Goal: Task Accomplishment & Management: Use online tool/utility

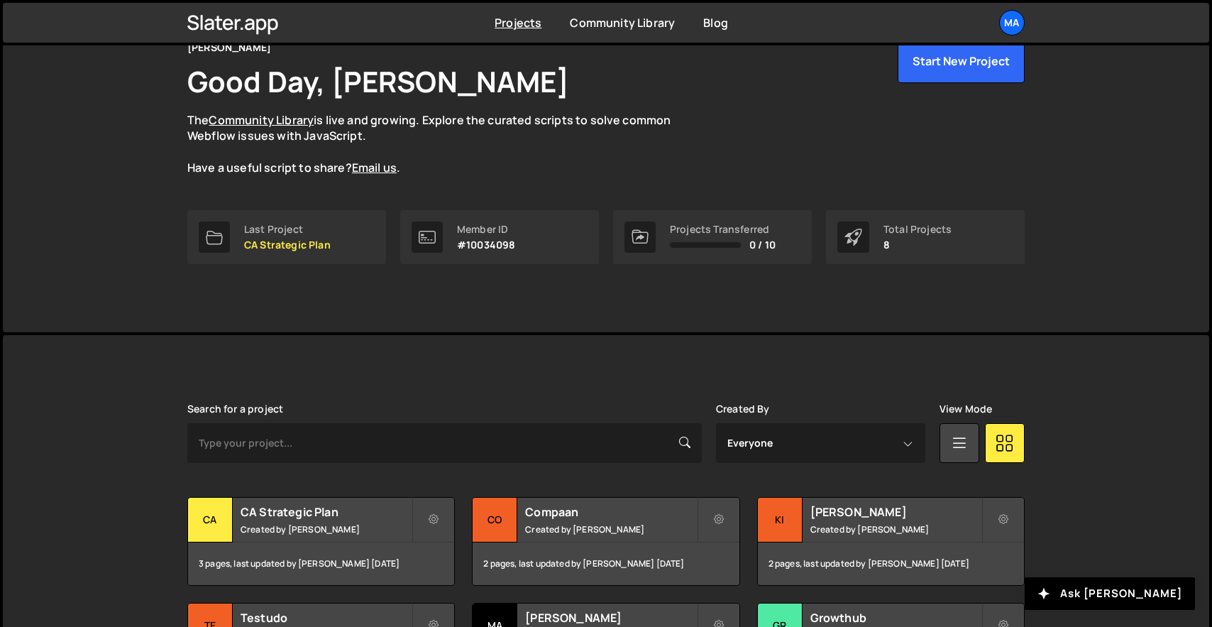
scroll to position [272, 0]
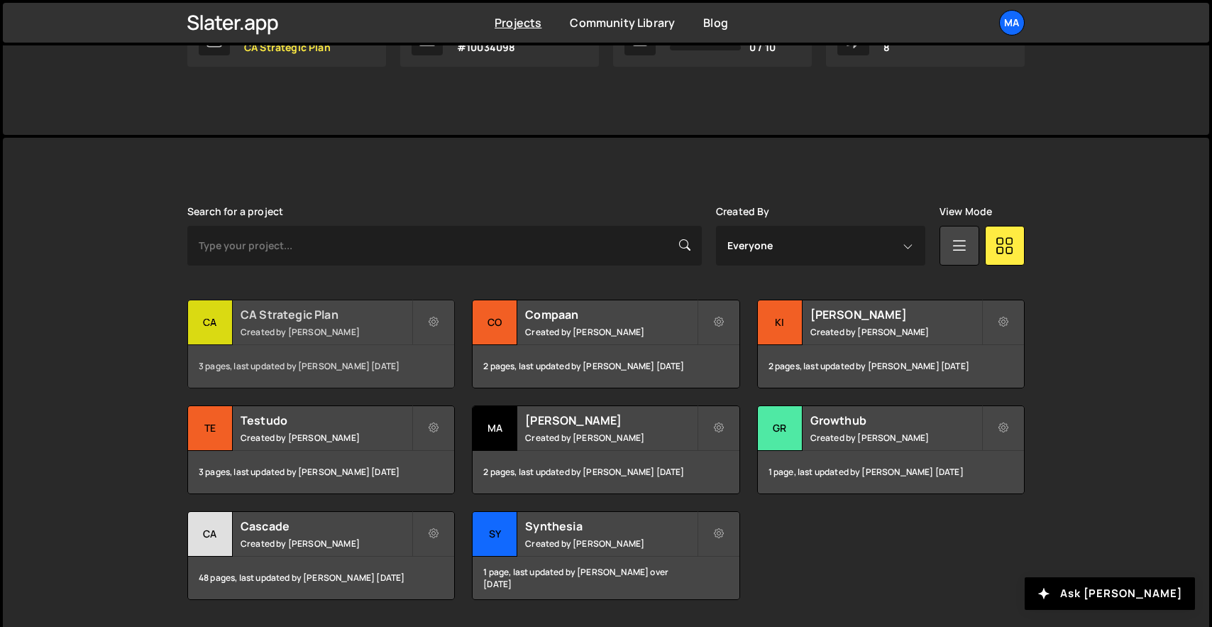
click at [299, 335] on small "Created by [PERSON_NAME]" at bounding box center [326, 332] width 171 height 12
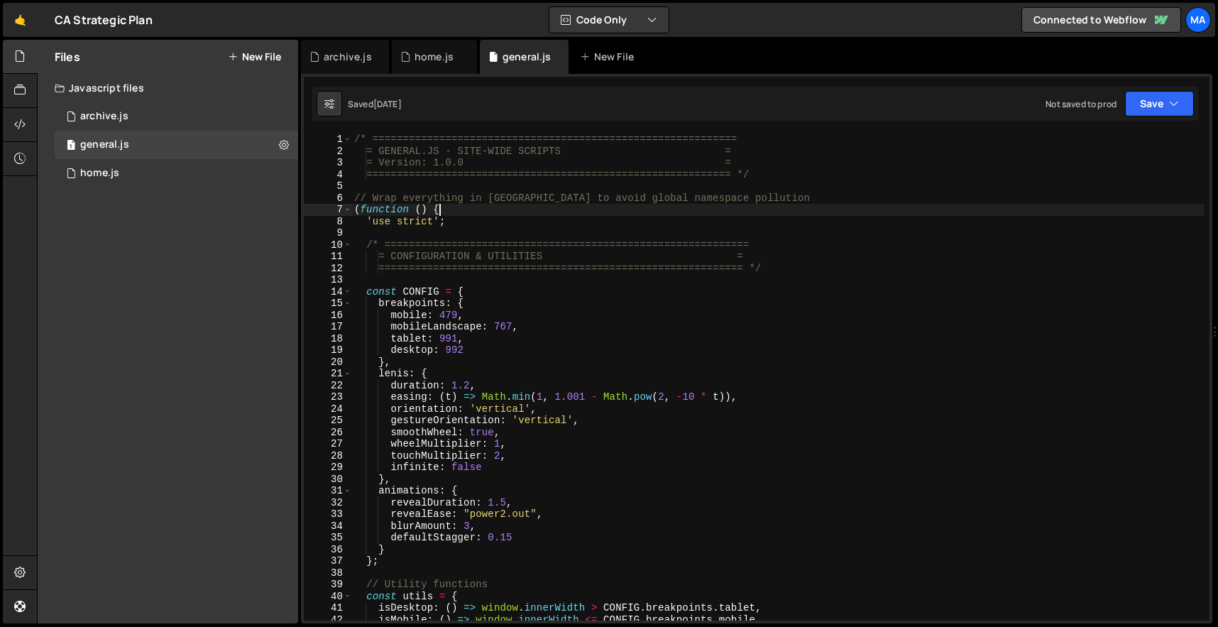
click at [482, 214] on div "/* ============================================================ = GENERAL.JS - …" at bounding box center [777, 388] width 852 height 510
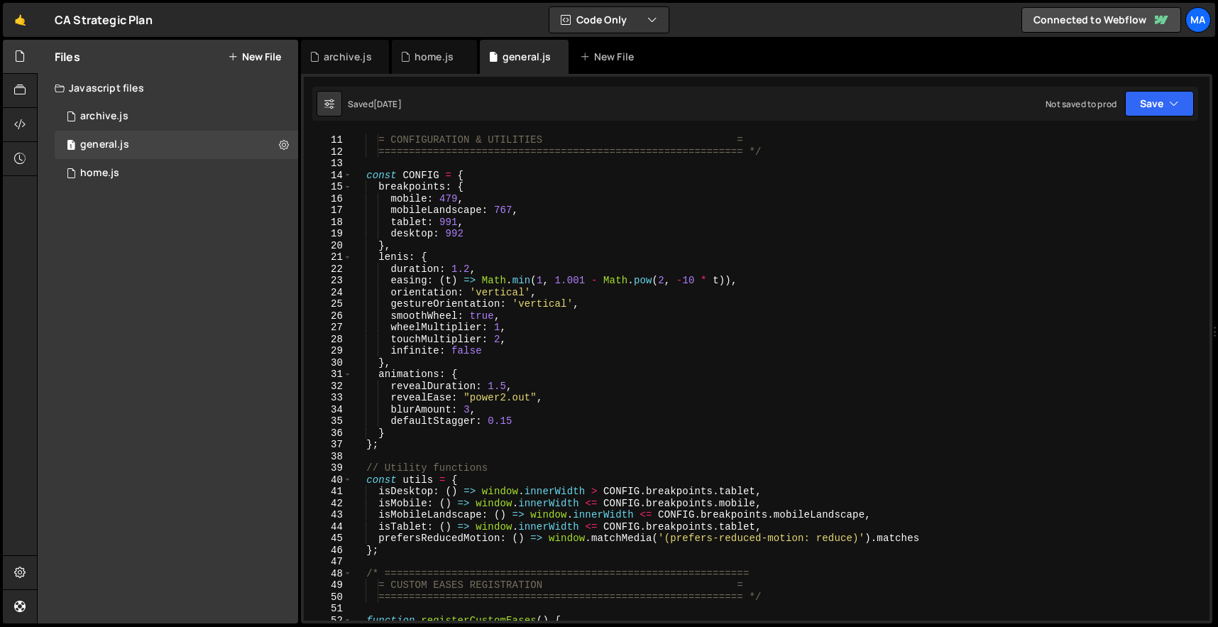
type textarea "})();"
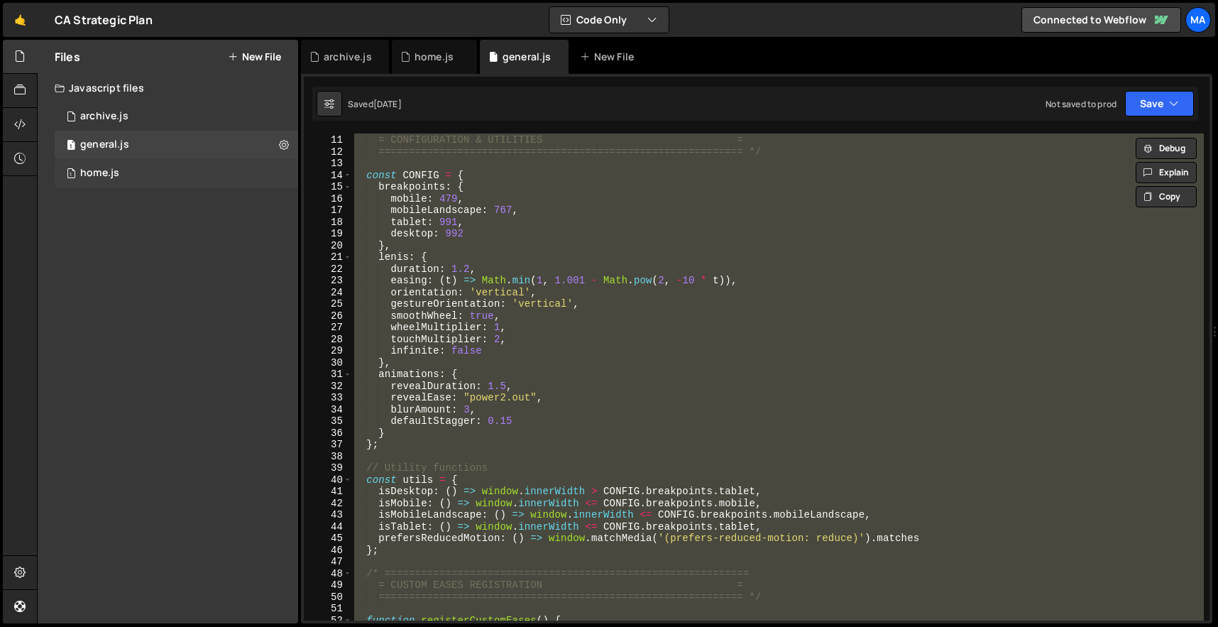
click at [103, 171] on div "home.js" at bounding box center [99, 173] width 39 height 13
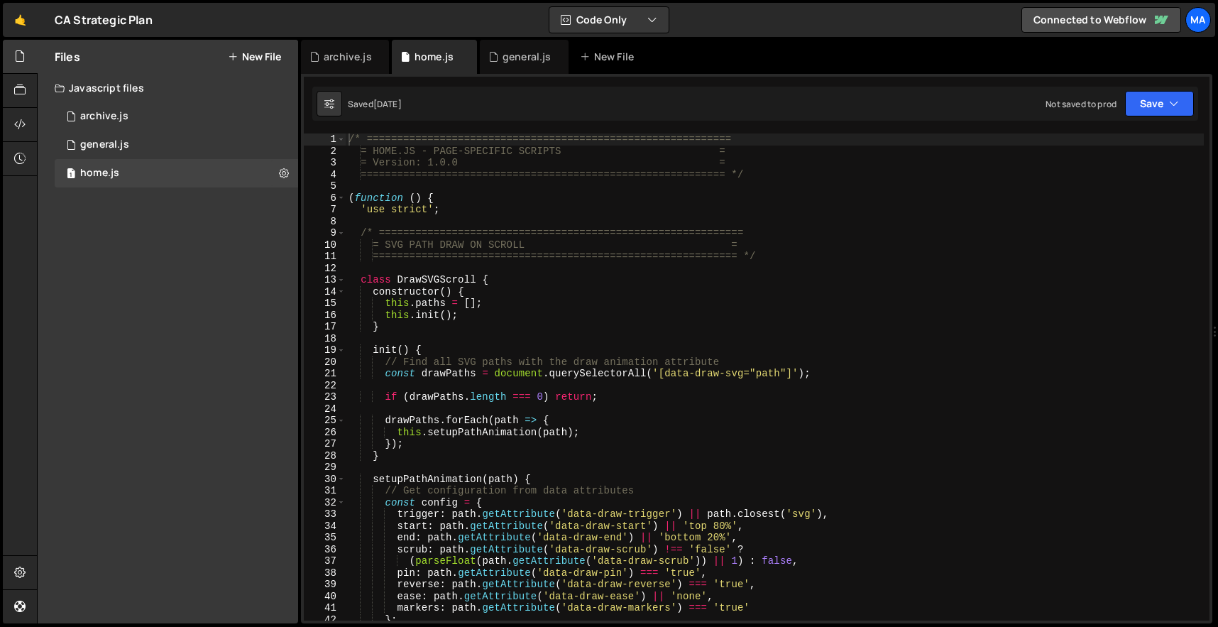
click at [598, 241] on div "/* ============================================================ = HOME.JS - PAG…" at bounding box center [775, 388] width 858 height 510
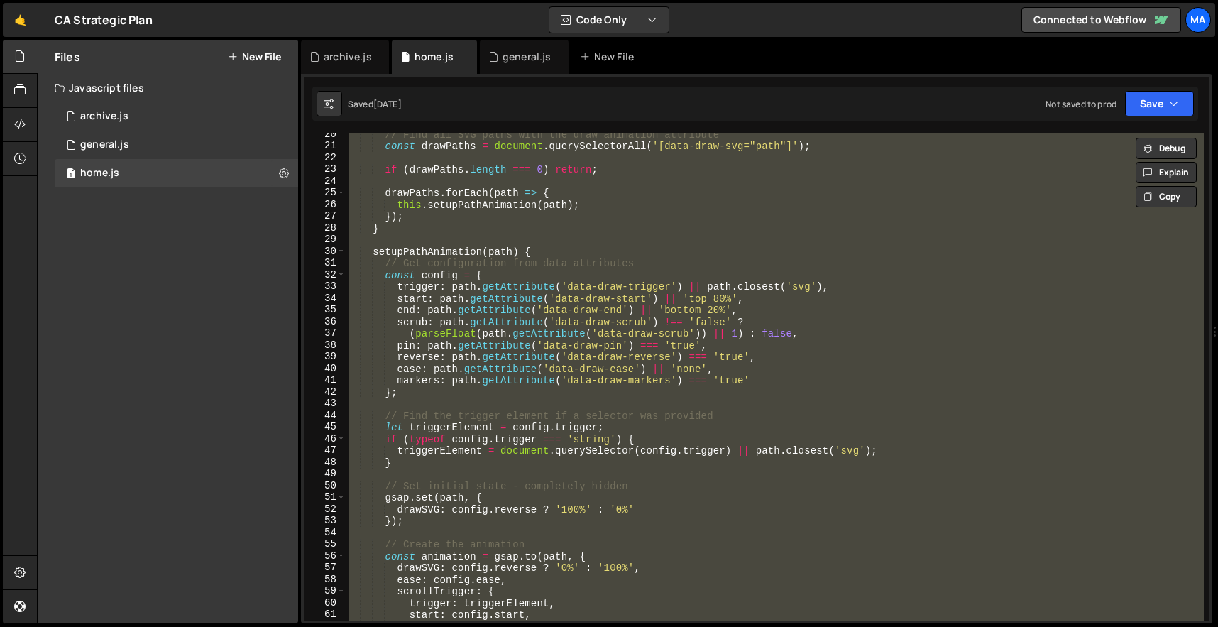
scroll to position [228, 0]
click at [513, 284] on div "// Find all SVG paths with the draw animation attribute const drawPaths = docum…" at bounding box center [775, 376] width 858 height 487
type textarea "trigger: path.getAttribute('data-draw-trigger') || path.closest('svg'),"
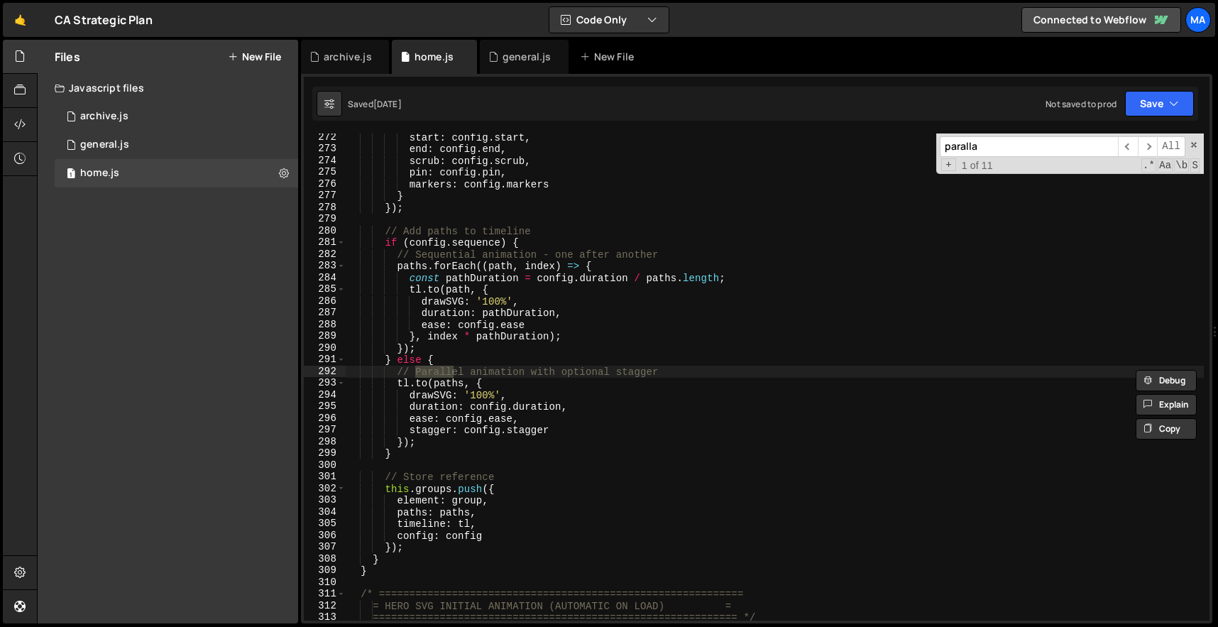
scroll to position [6232, 0]
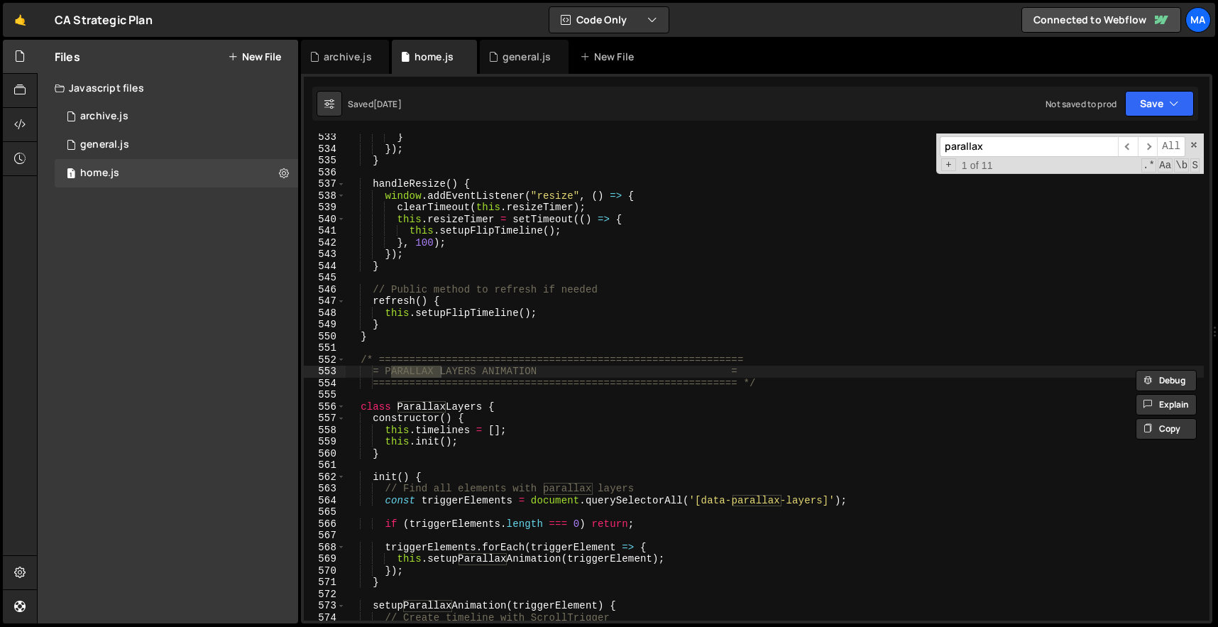
type input "parallax"
click at [559, 368] on div "} }) ; } handleResize ( ) { window . addEventListener ( "resize" , ( ) => { cle…" at bounding box center [775, 386] width 858 height 510
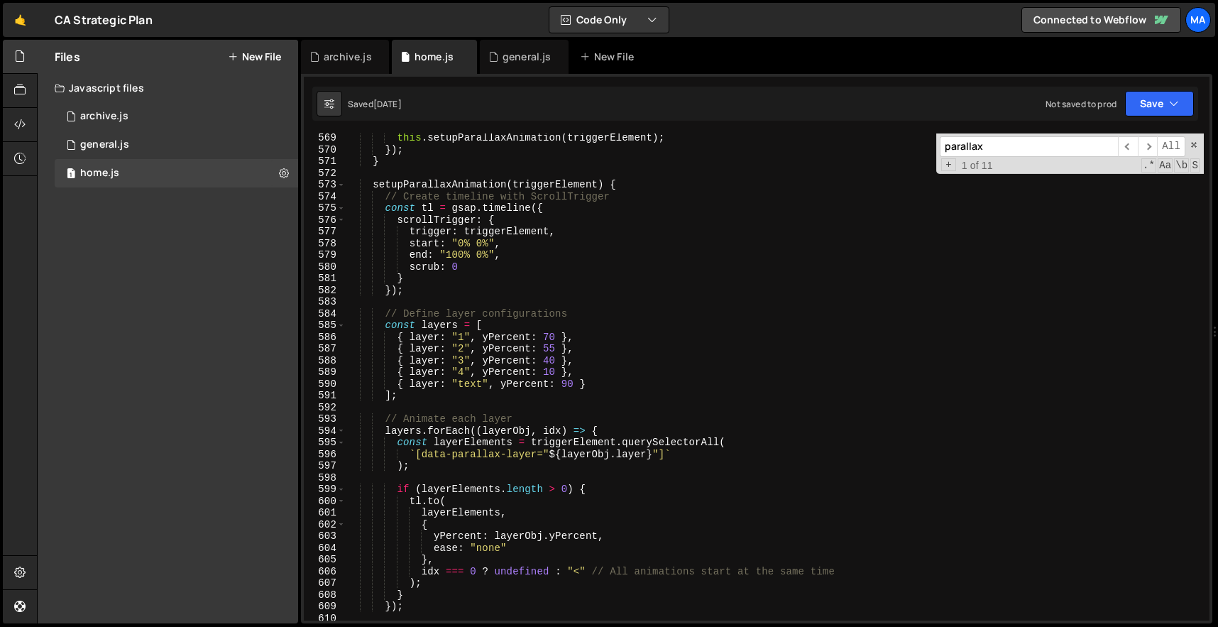
scroll to position [6571, 0]
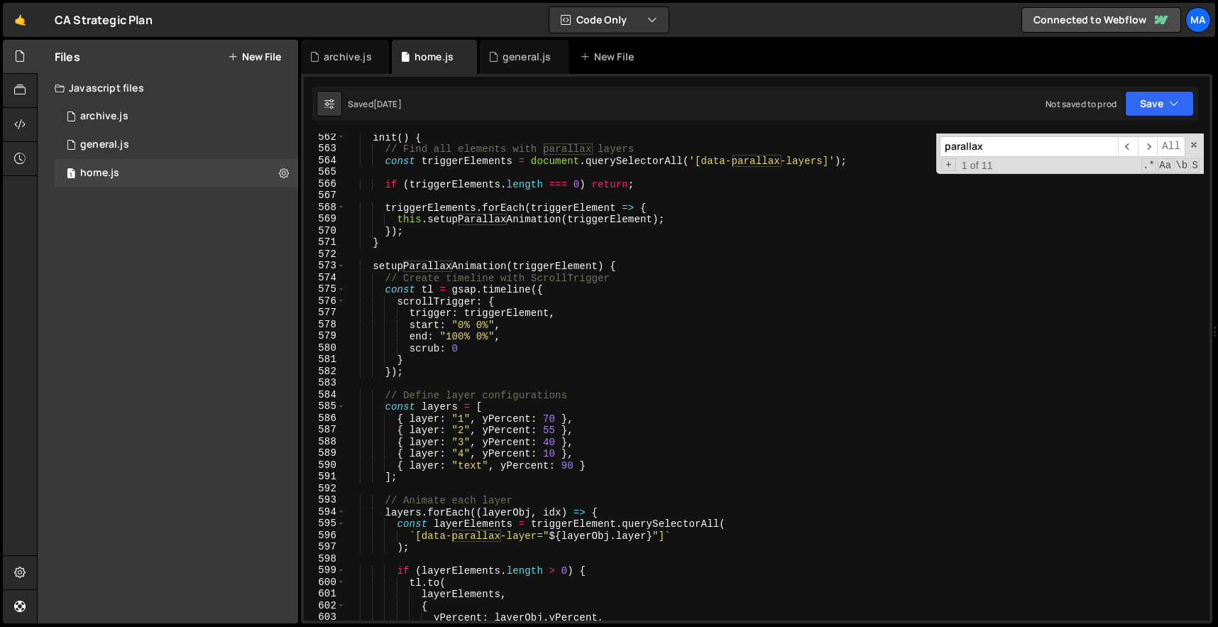
click at [1189, 141] on div "parallax ​ ​ All Replace All + 1 of 11 .* Aa \b S" at bounding box center [1070, 153] width 268 height 40
click at [1192, 143] on span at bounding box center [1194, 145] width 10 height 10
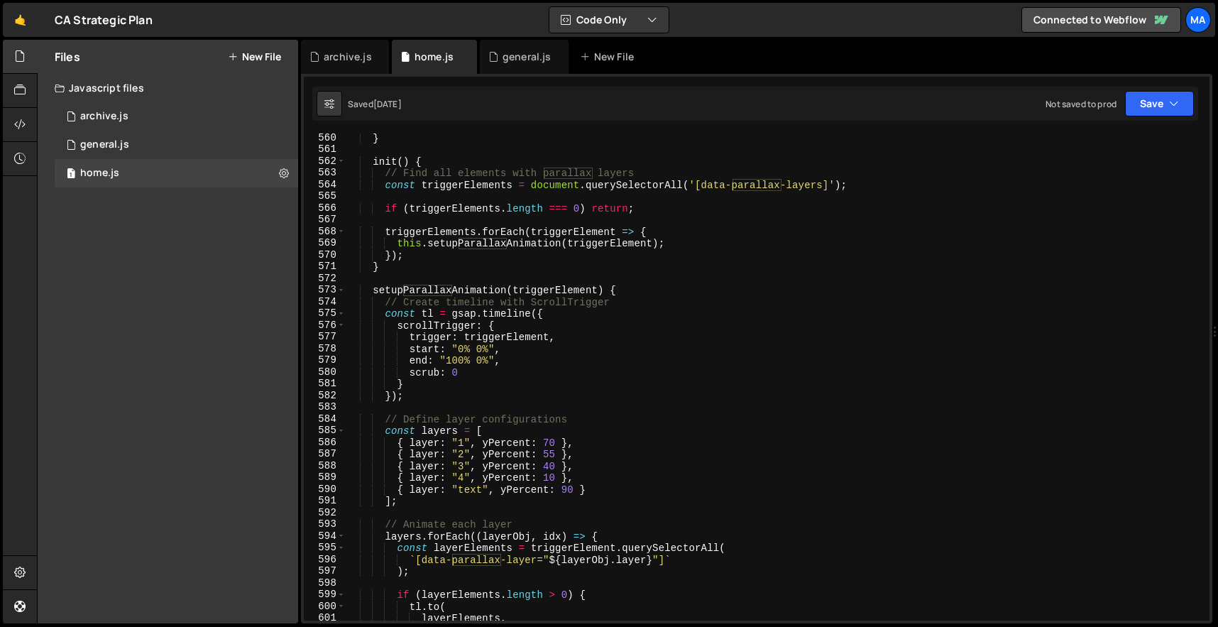
scroll to position [6550, 0]
click at [463, 344] on div "} init ( ) { // Find all elements with parallax layers const triggerElements = …" at bounding box center [775, 384] width 858 height 510
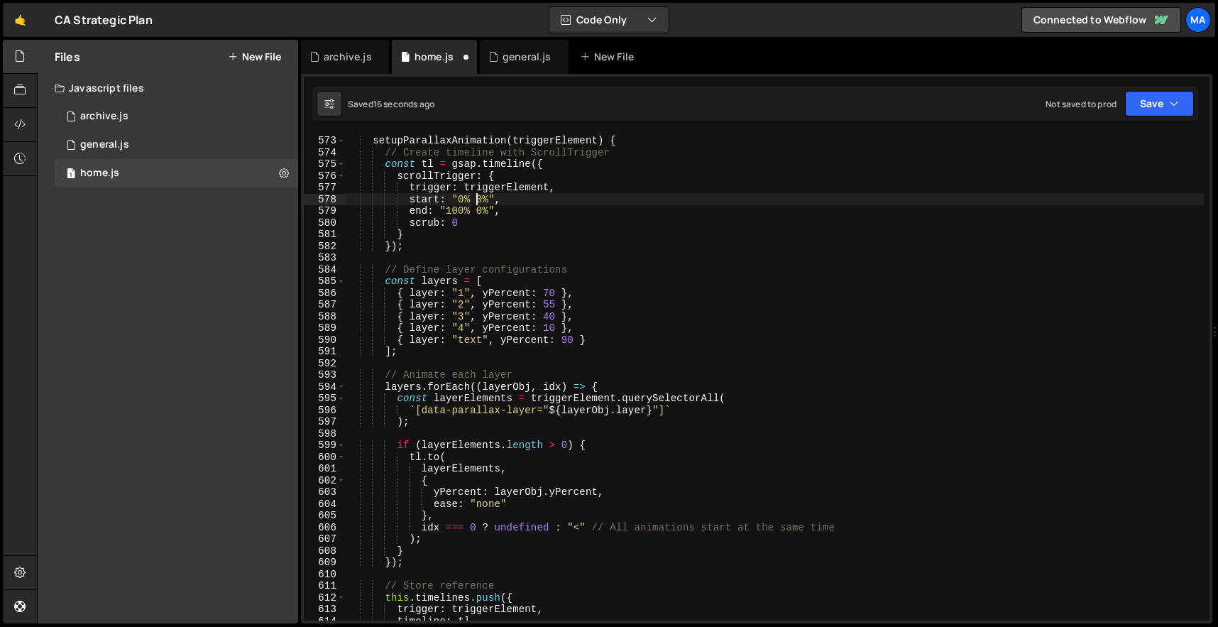
scroll to position [6697, 0]
click at [617, 405] on div "setupParallaxAnimation ( triggerElement ) { // Create timeline with ScrollTrigg…" at bounding box center [775, 378] width 858 height 510
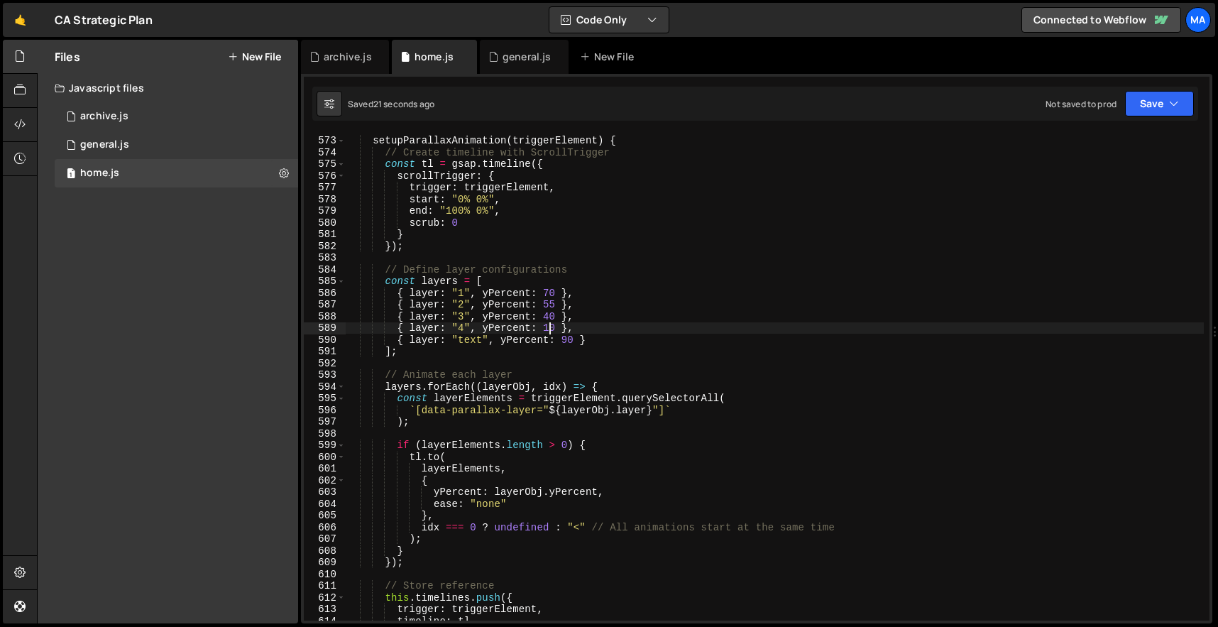
click at [549, 329] on div "setupParallaxAnimation ( triggerElement ) { // Create timeline with ScrollTrigg…" at bounding box center [775, 378] width 858 height 510
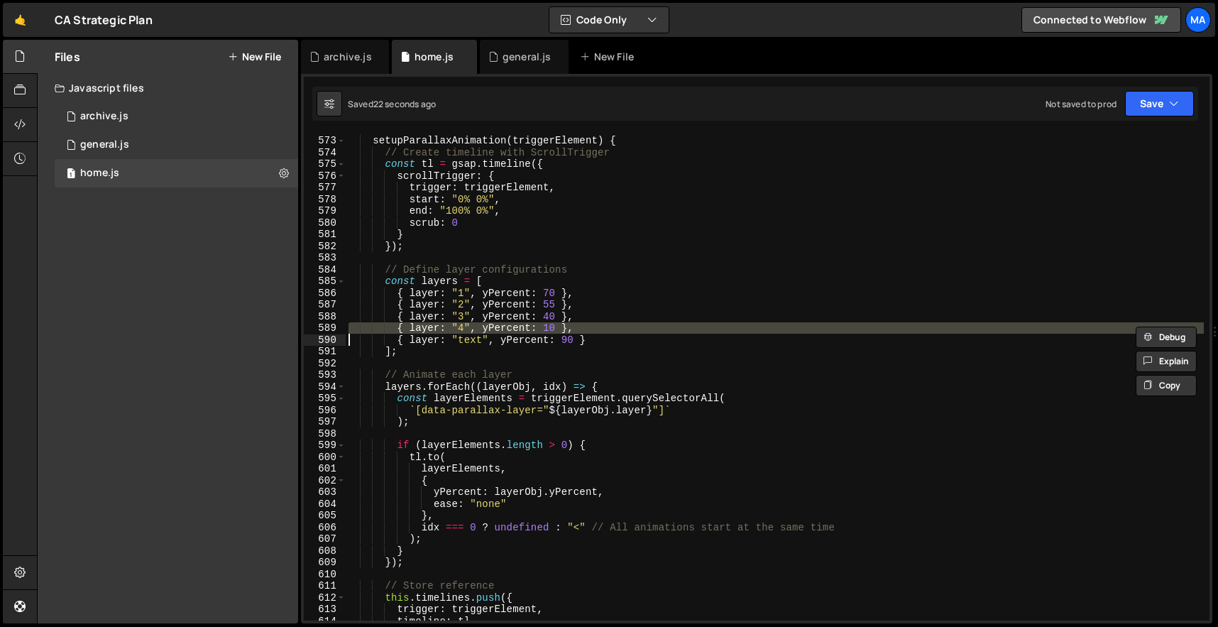
click at [549, 329] on div "setupParallaxAnimation ( triggerElement ) { // Create timeline with ScrollTrigg…" at bounding box center [775, 378] width 858 height 510
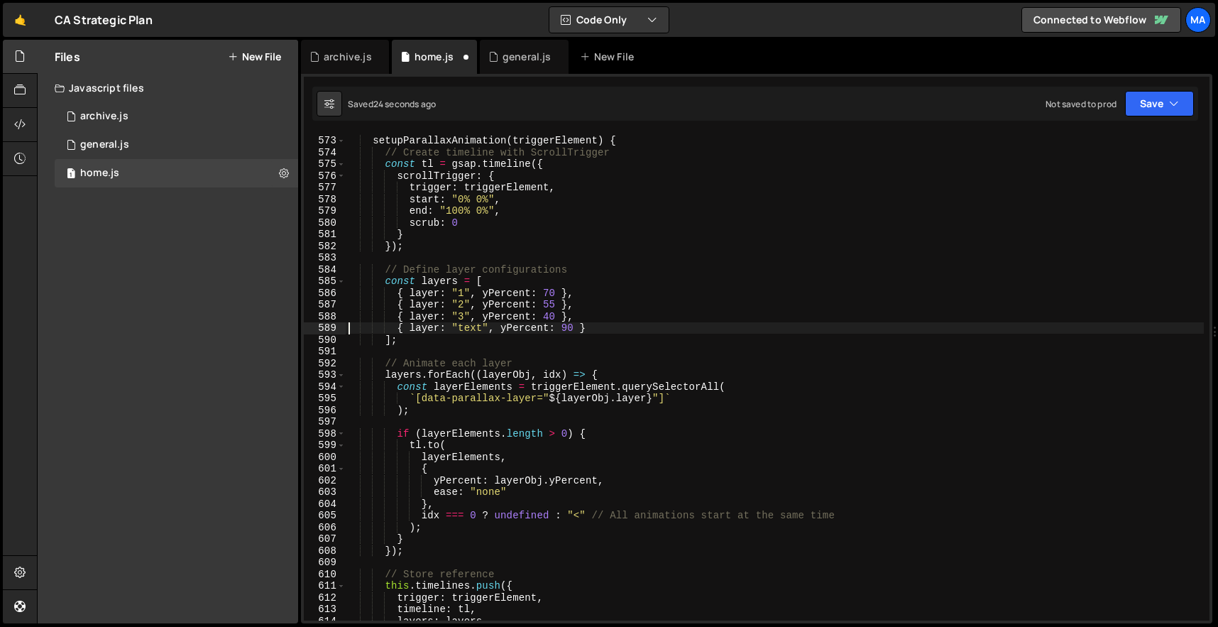
click at [550, 317] on div "setupParallaxAnimation ( triggerElement ) { // Create timeline with ScrollTrigg…" at bounding box center [775, 378] width 858 height 510
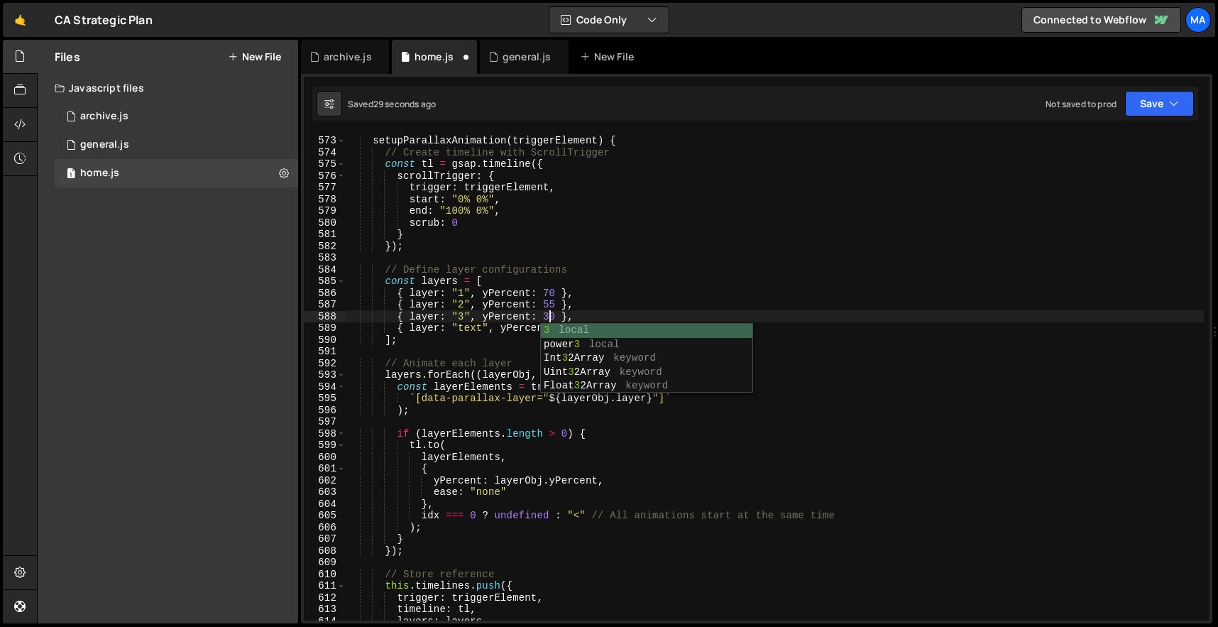
click at [554, 304] on div "setupParallaxAnimation ( triggerElement ) { // Create timeline with ScrollTrigg…" at bounding box center [775, 378] width 858 height 510
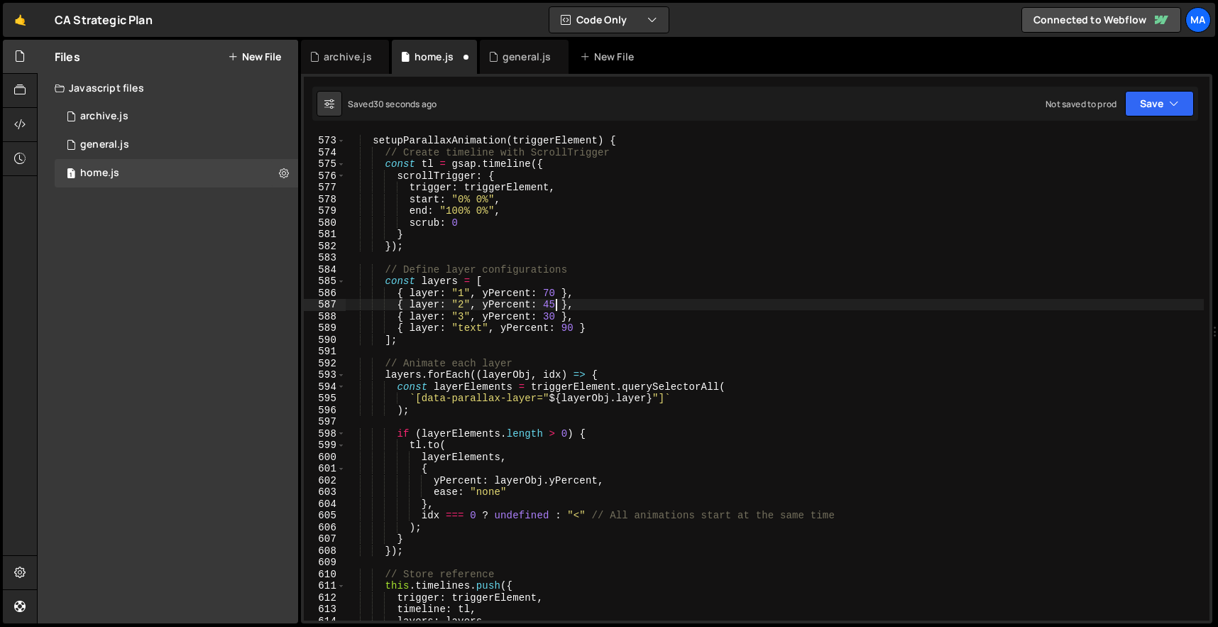
scroll to position [0, 14]
click at [548, 317] on div "setupParallaxAnimation ( triggerElement ) { // Create timeline with ScrollTrigg…" at bounding box center [775, 378] width 858 height 510
click at [550, 307] on div "setupParallaxAnimation ( triggerElement ) { // Create timeline with ScrollTrigg…" at bounding box center [775, 378] width 858 height 510
click at [553, 293] on div "setupParallaxAnimation ( triggerElement ) { // Create timeline with ScrollTrigg…" at bounding box center [775, 378] width 858 height 510
click at [566, 326] on div "setupParallaxAnimation ( triggerElement ) { // Create timeline with ScrollTrigg…" at bounding box center [775, 378] width 858 height 510
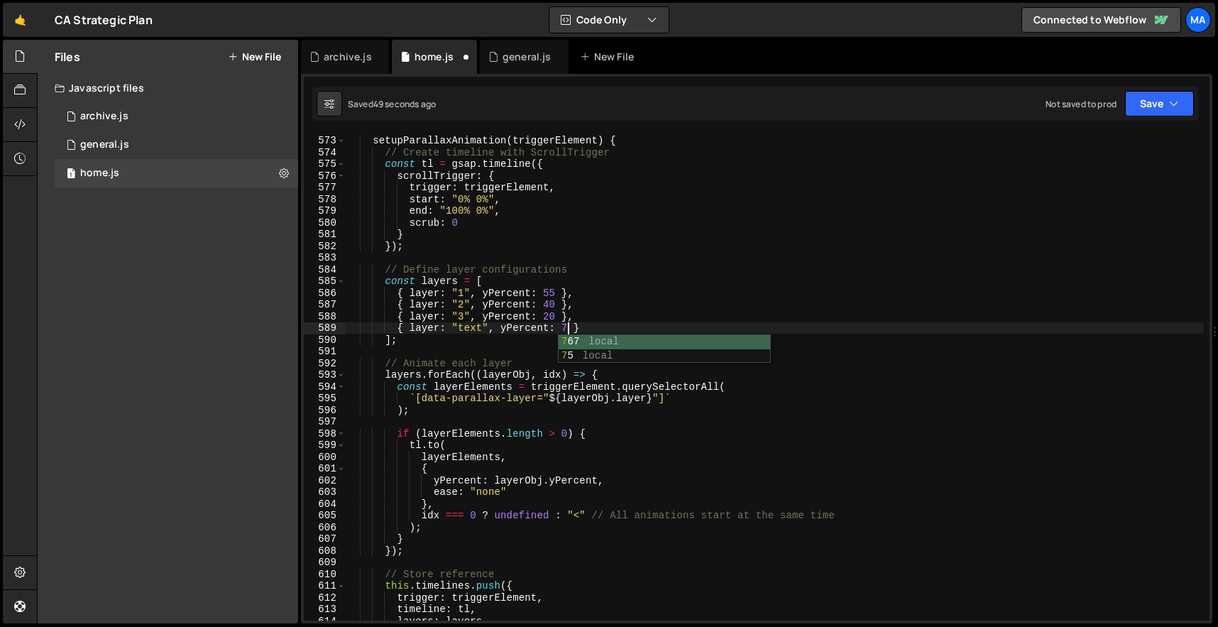
scroll to position [0, 16]
click at [551, 318] on div "setupParallaxAnimation ( triggerElement ) { // Create timeline with ScrollTrigg…" at bounding box center [775, 378] width 858 height 510
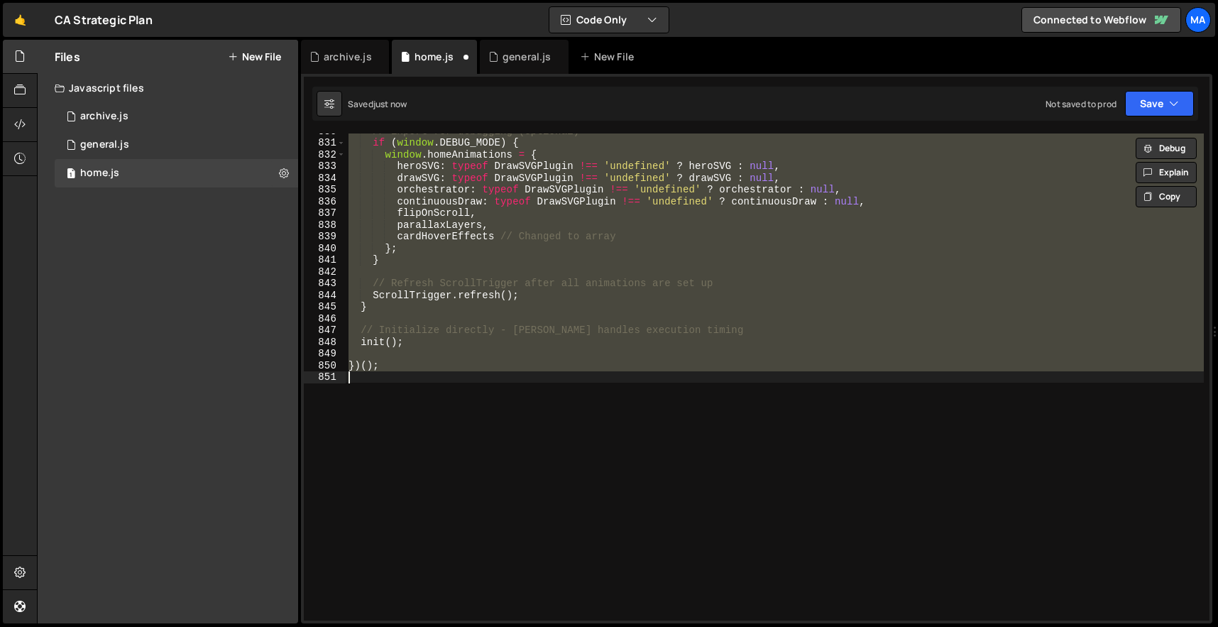
scroll to position [0, 1]
type textarea "{ layer: "3", yPercent: 20 },"
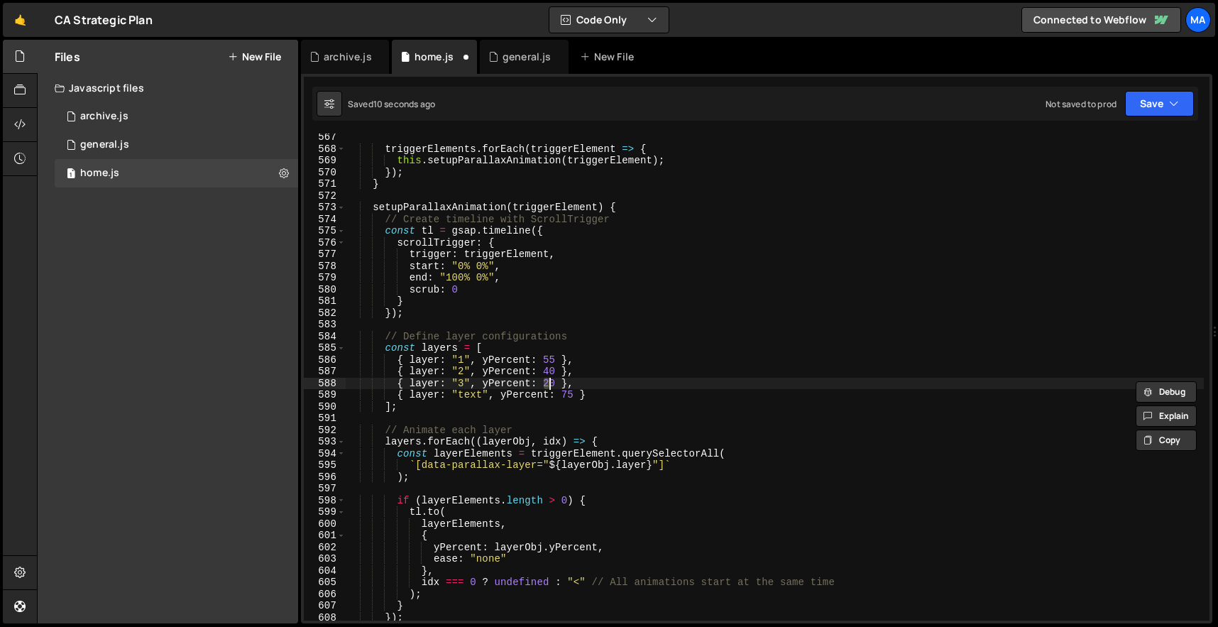
click at [556, 422] on div "triggerElements . forEach ( triggerElement => { this . setupParallaxAnimation (…" at bounding box center [775, 386] width 858 height 510
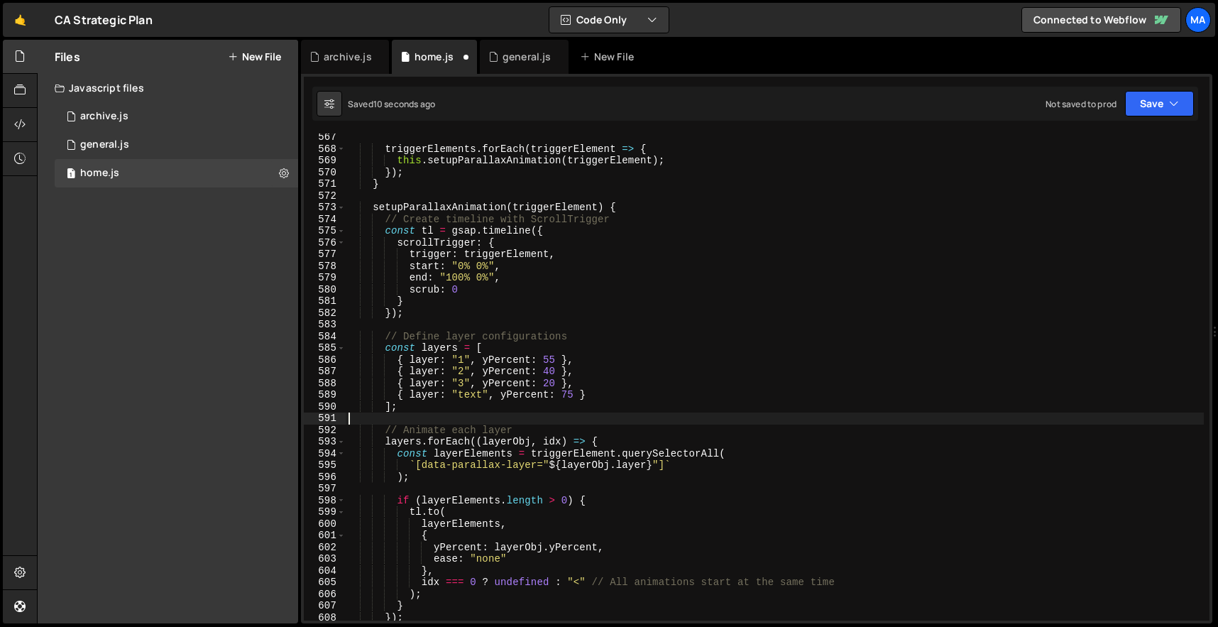
scroll to position [0, 0]
click at [551, 355] on div "triggerElements . forEach ( triggerElement => { this . setupParallaxAnimation (…" at bounding box center [775, 386] width 858 height 510
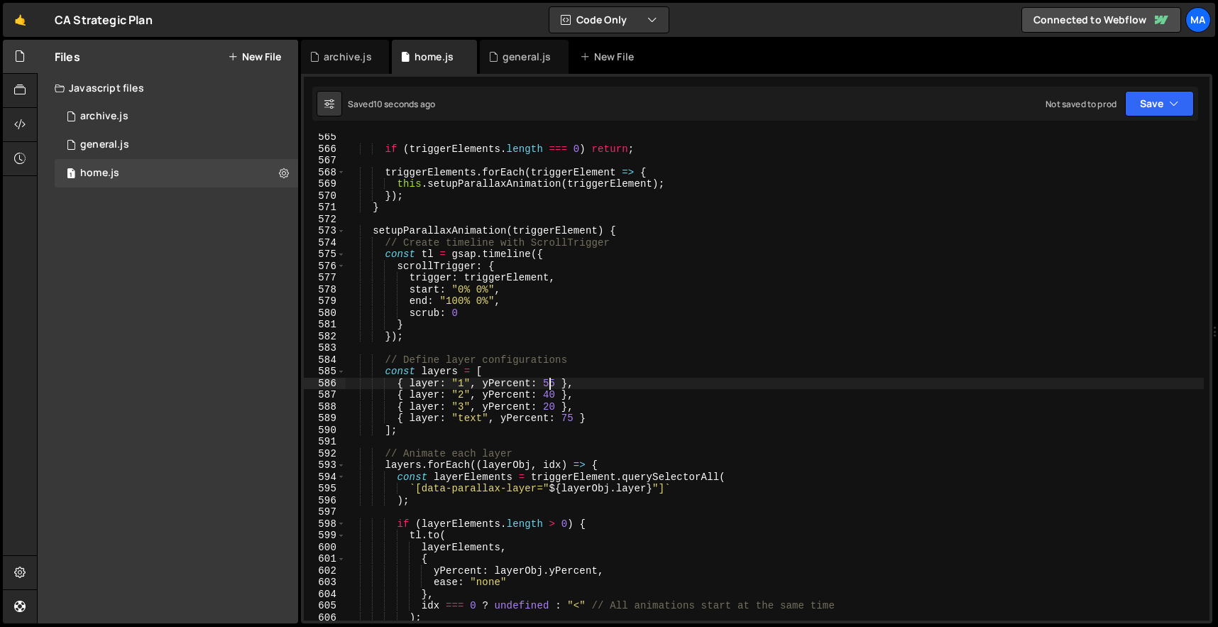
scroll to position [6612, 0]
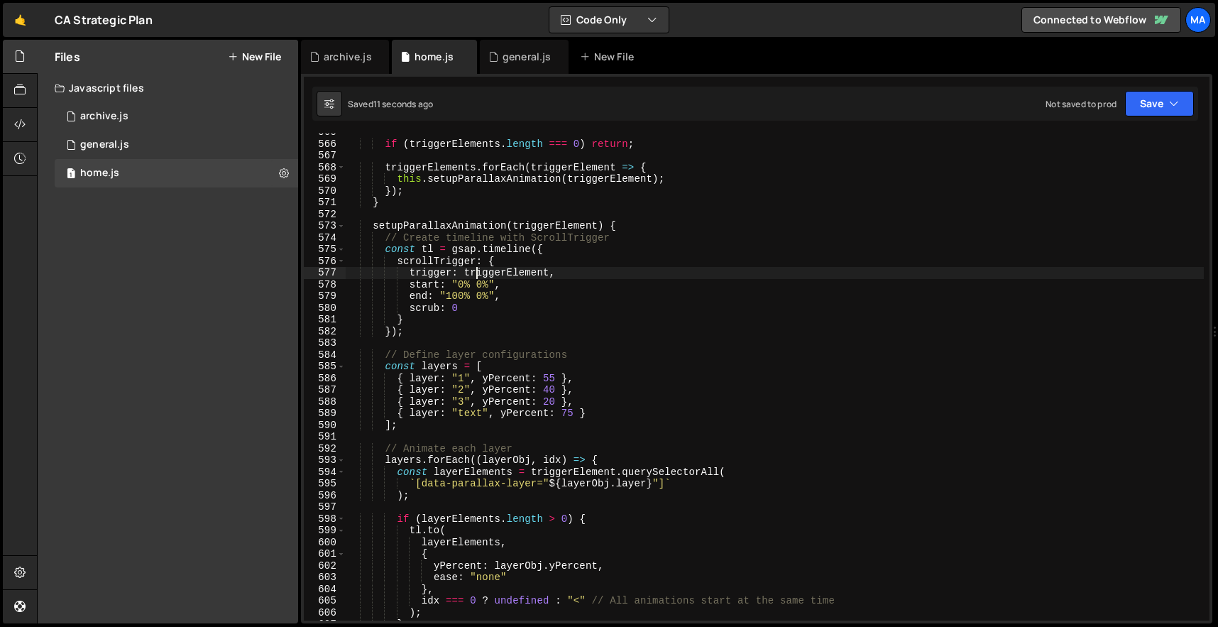
click at [475, 275] on div "if ( triggerElements . length === 0 ) return ; triggerElements . forEach ( trig…" at bounding box center [775, 381] width 858 height 510
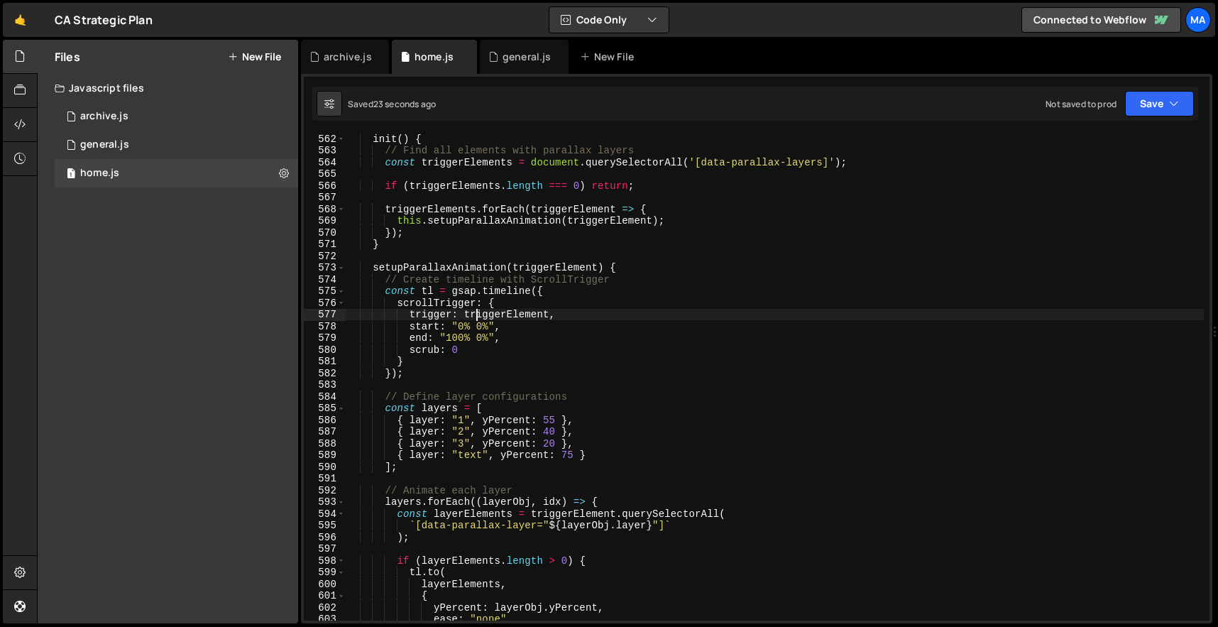
scroll to position [6578, 0]
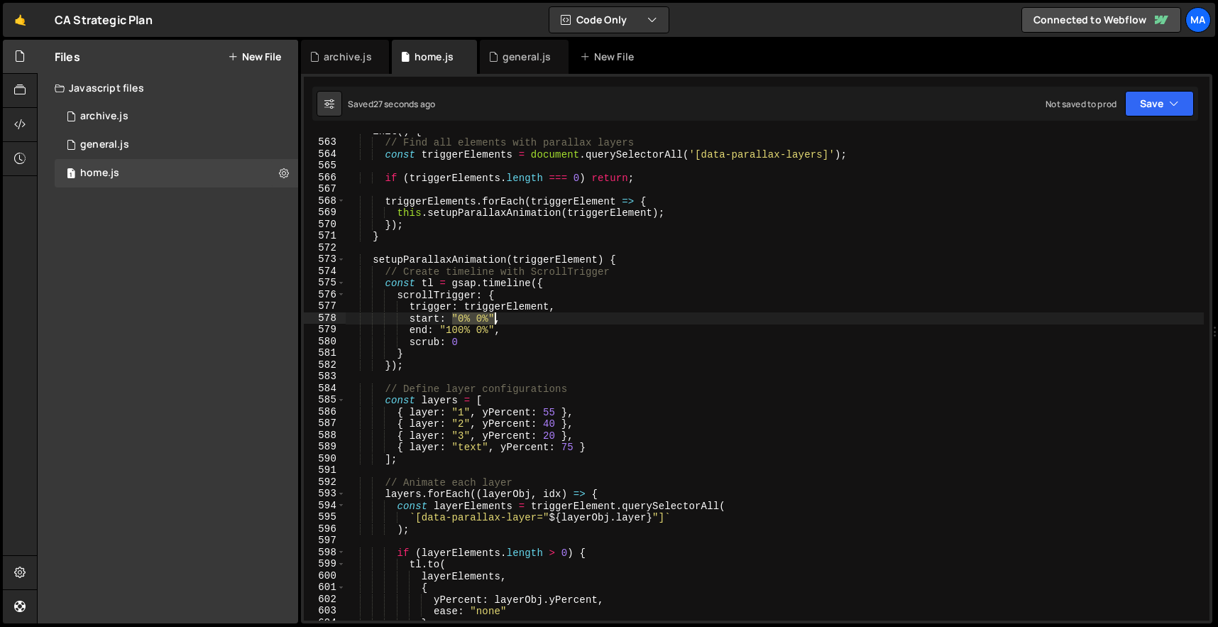
drag, startPoint x: 453, startPoint y: 319, endPoint x: 492, endPoint y: 319, distance: 39.0
click at [492, 319] on div "init ( ) { // Find all elements with parallax layers const triggerElements = do…" at bounding box center [775, 380] width 858 height 510
drag, startPoint x: 441, startPoint y: 329, endPoint x: 495, endPoint y: 329, distance: 53.9
click at [495, 329] on div "init ( ) { // Find all elements with parallax layers const triggerElements = do…" at bounding box center [775, 380] width 858 height 510
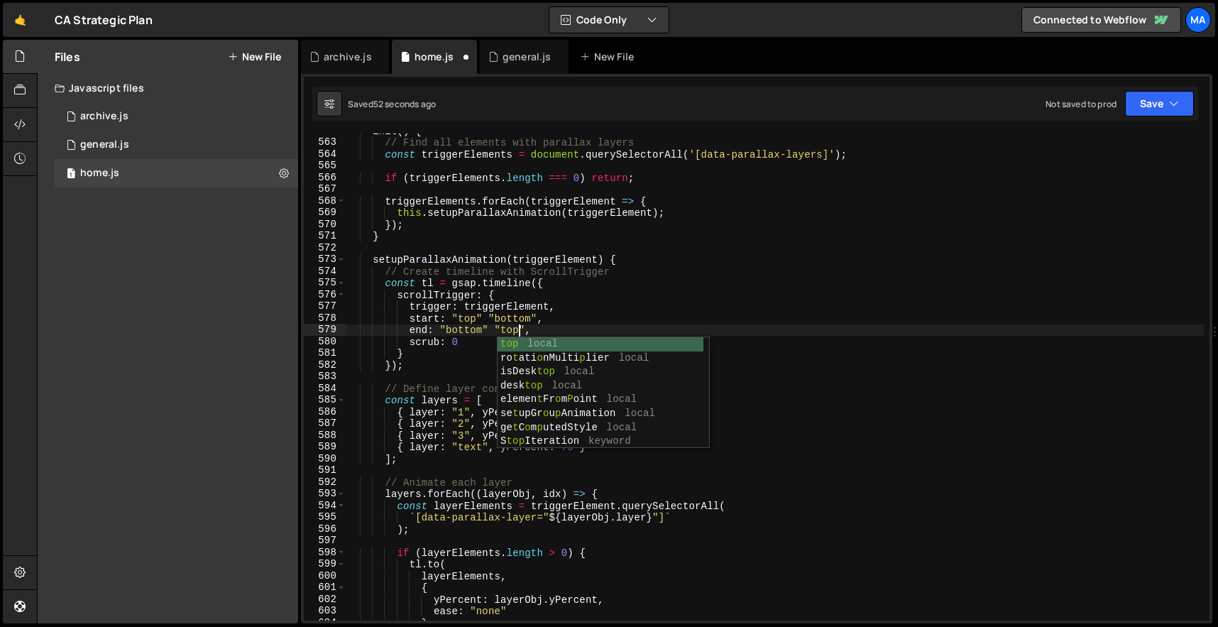
scroll to position [0, 7]
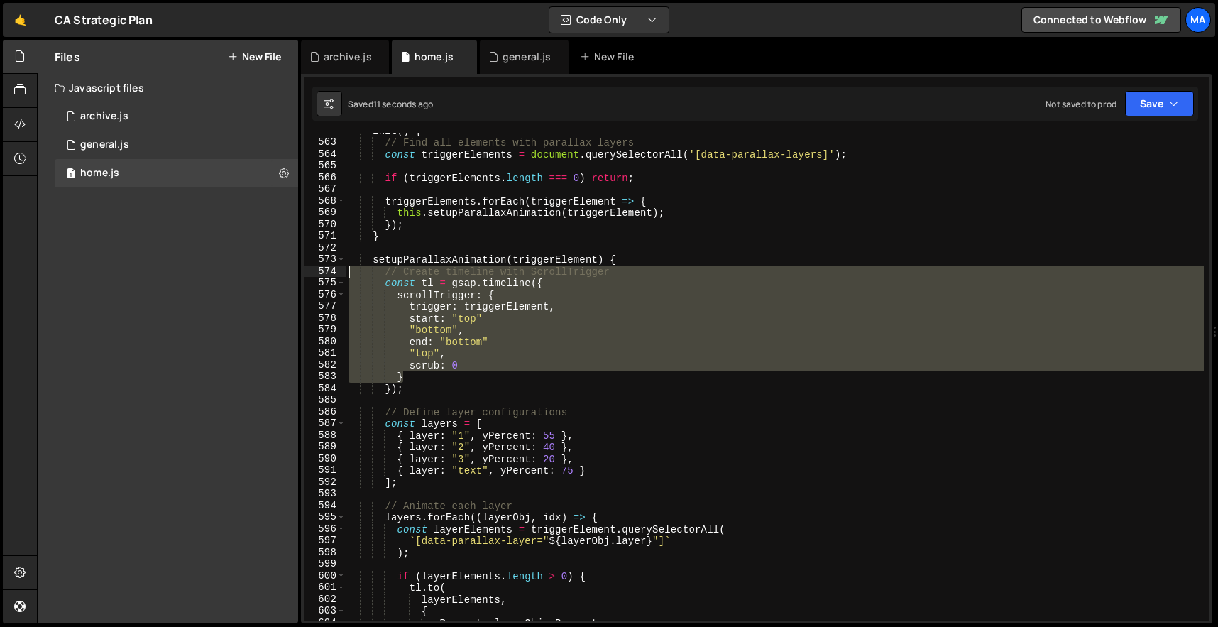
drag, startPoint x: 452, startPoint y: 375, endPoint x: 334, endPoint y: 272, distance: 157.0
click at [334, 272] on div ""bottom", 562 563 564 565 566 567 568 569 570 571 572 573 574 575 576 577 578 5…" at bounding box center [757, 376] width 906 height 487
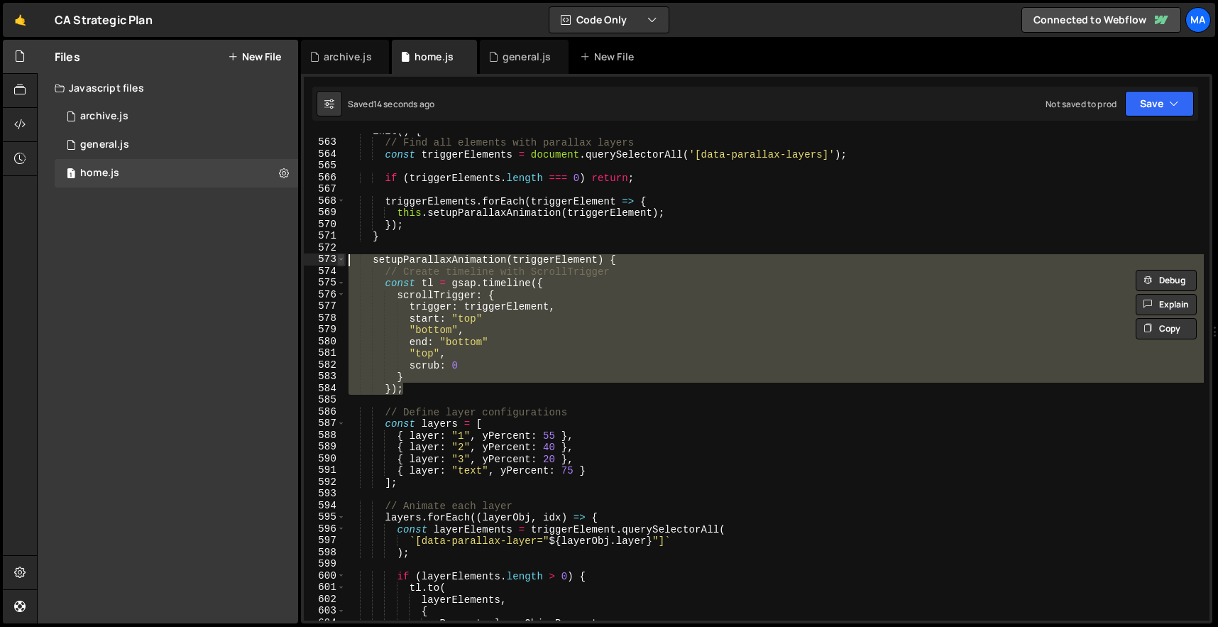
drag, startPoint x: 411, startPoint y: 384, endPoint x: 337, endPoint y: 264, distance: 140.8
click at [337, 264] on div "// Create timeline with ScrollTrigger const tl = gsap.timeline({ 562 563 564 56…" at bounding box center [757, 376] width 906 height 487
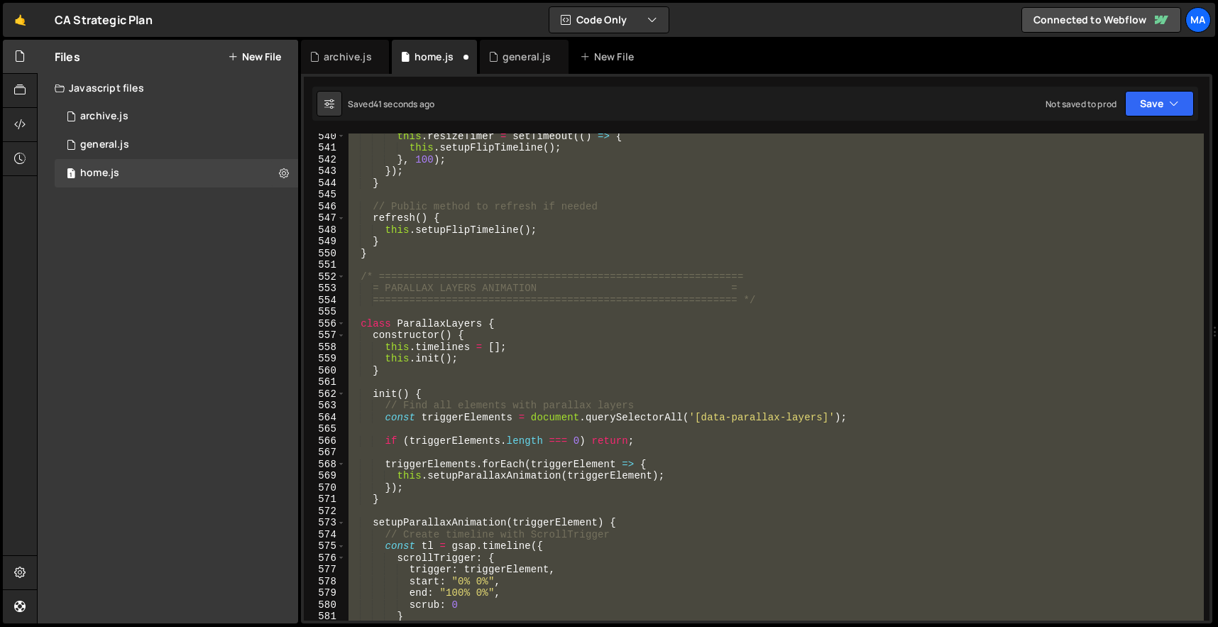
scroll to position [6576, 0]
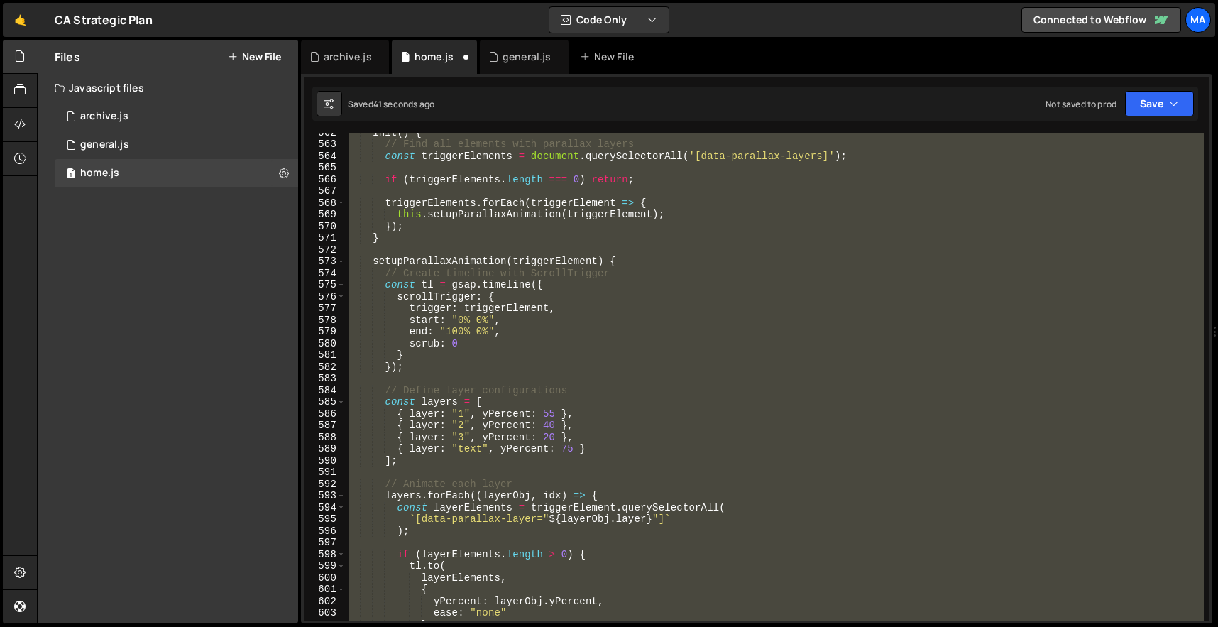
click at [539, 325] on div "init ( ) { // Find all elements with parallax layers const triggerElements = do…" at bounding box center [775, 376] width 858 height 487
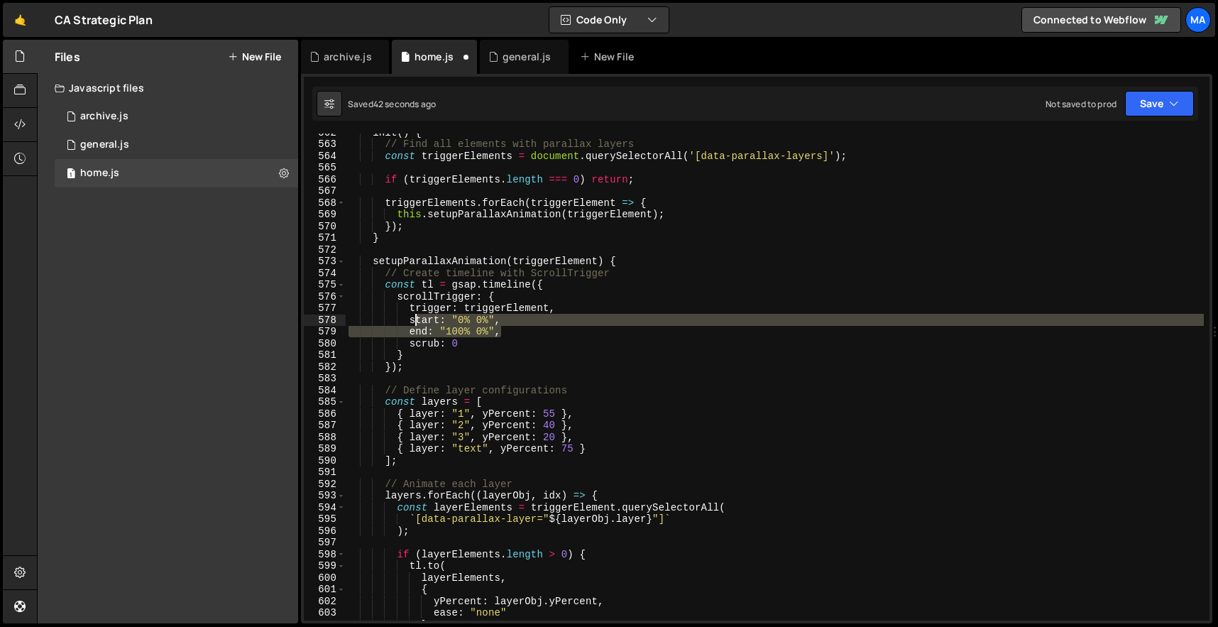
drag, startPoint x: 504, startPoint y: 333, endPoint x: 417, endPoint y: 324, distance: 87.1
click at [417, 324] on div "init ( ) { // Find all elements with parallax layers const triggerElements = do…" at bounding box center [775, 381] width 858 height 510
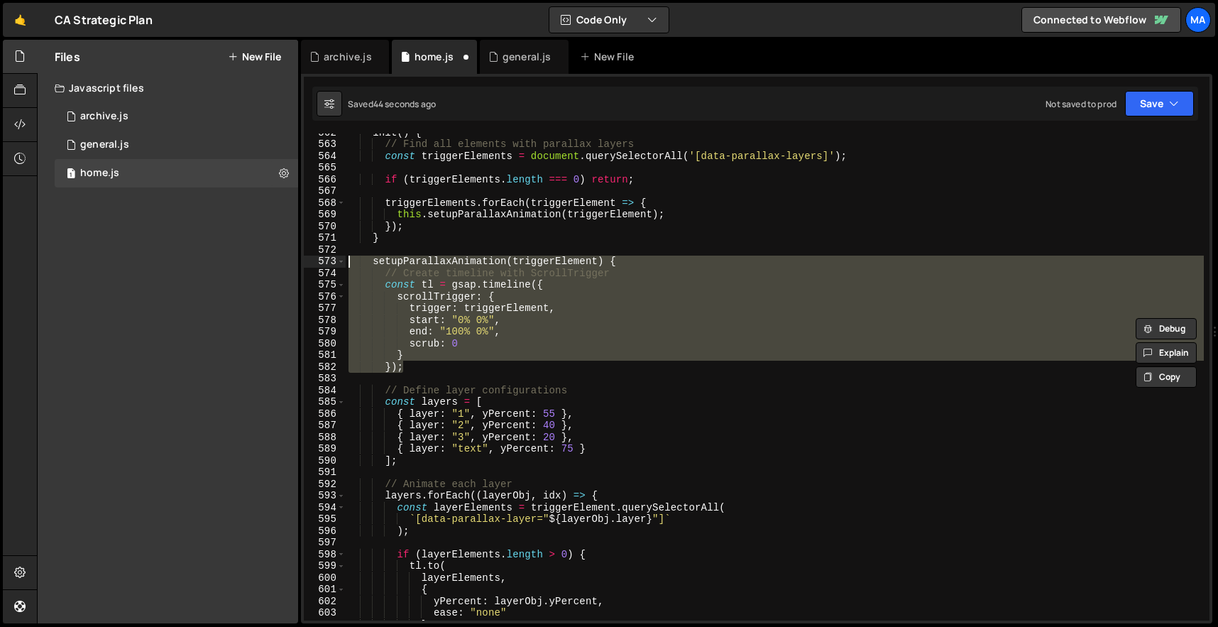
drag, startPoint x: 406, startPoint y: 366, endPoint x: 326, endPoint y: 260, distance: 132.7
click at [326, 260] on div "start: "0% 0%", end: "100% 0%", 562 563 564 565 566 567 568 569 570 571 572 573…" at bounding box center [757, 376] width 906 height 487
type textarea "setupParallaxAnimation(triggerElement) { // Create timeline with ScrollTrigger"
paste textarea
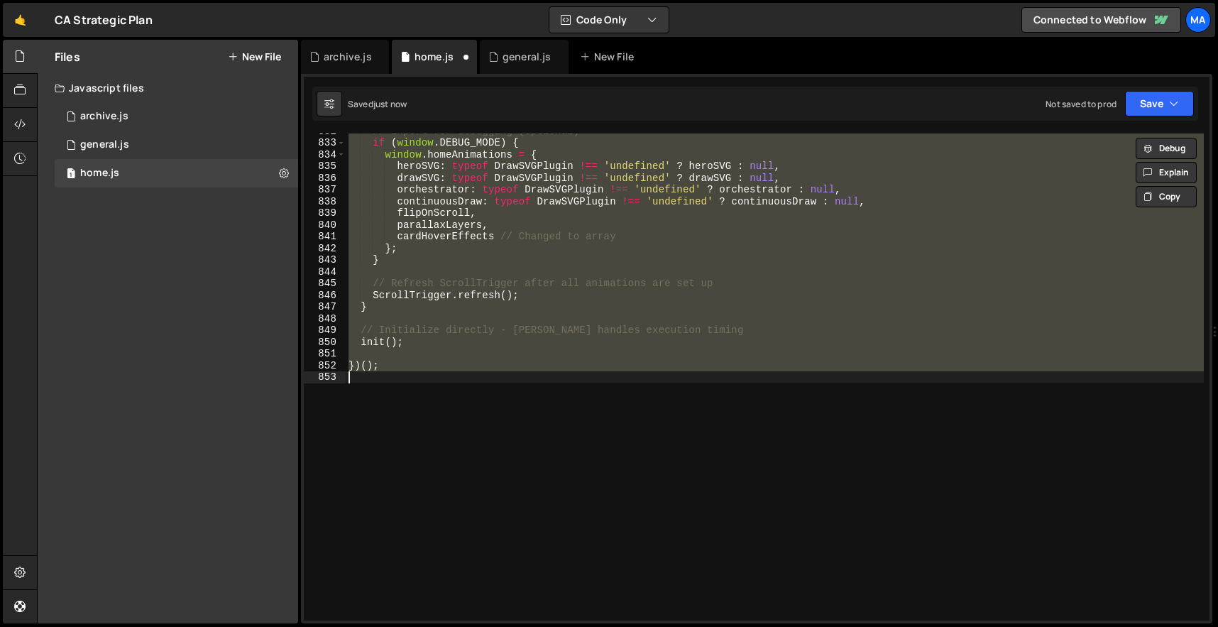
scroll to position [6560, 0]
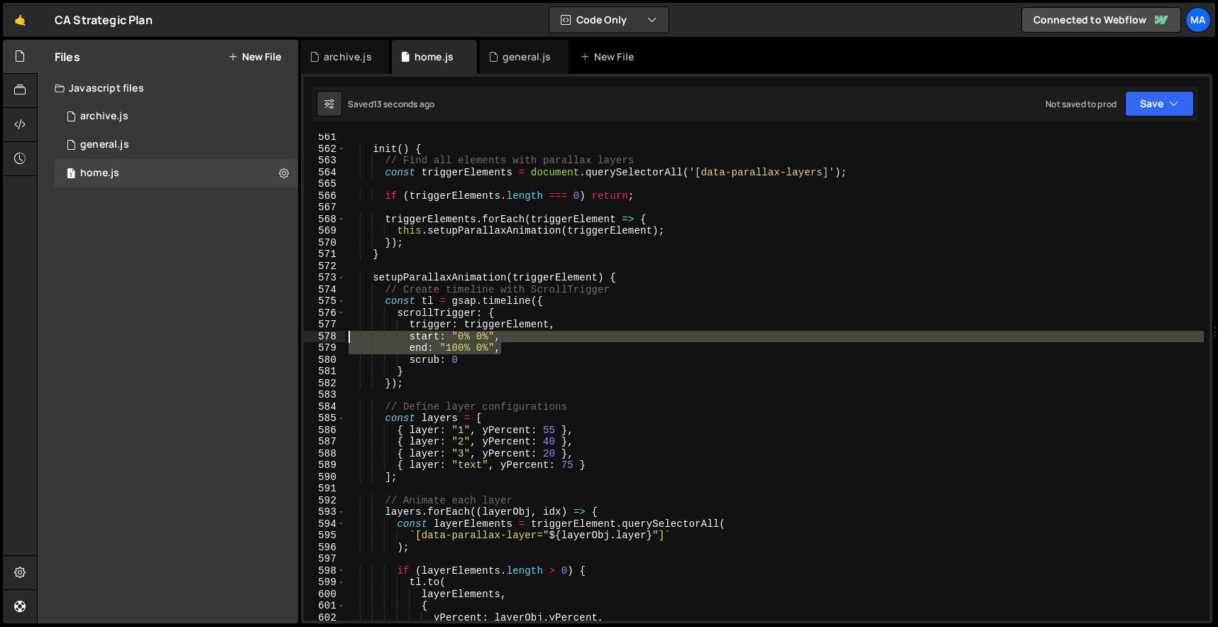
drag, startPoint x: 498, startPoint y: 351, endPoint x: 320, endPoint y: 331, distance: 179.2
click at [320, 331] on div "}); 561 562 563 564 565 566 567 568 569 570 571 572 573 574 575 576 577 578 579…" at bounding box center [757, 376] width 906 height 487
paste textarea "end: "bottom top"
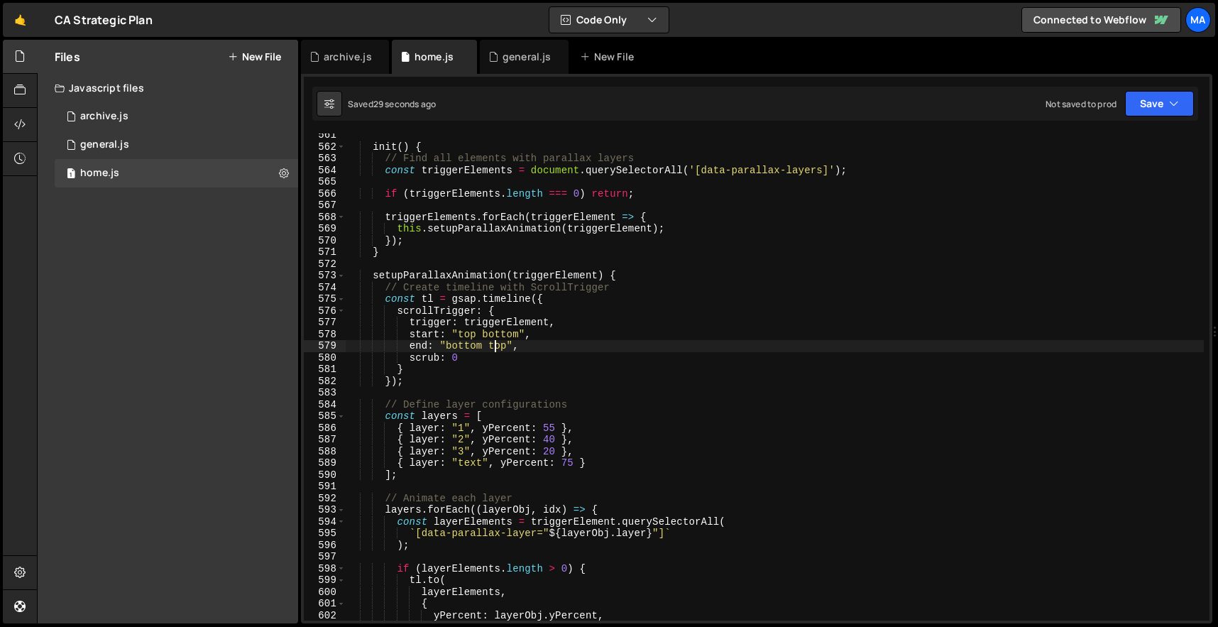
scroll to position [6577, 0]
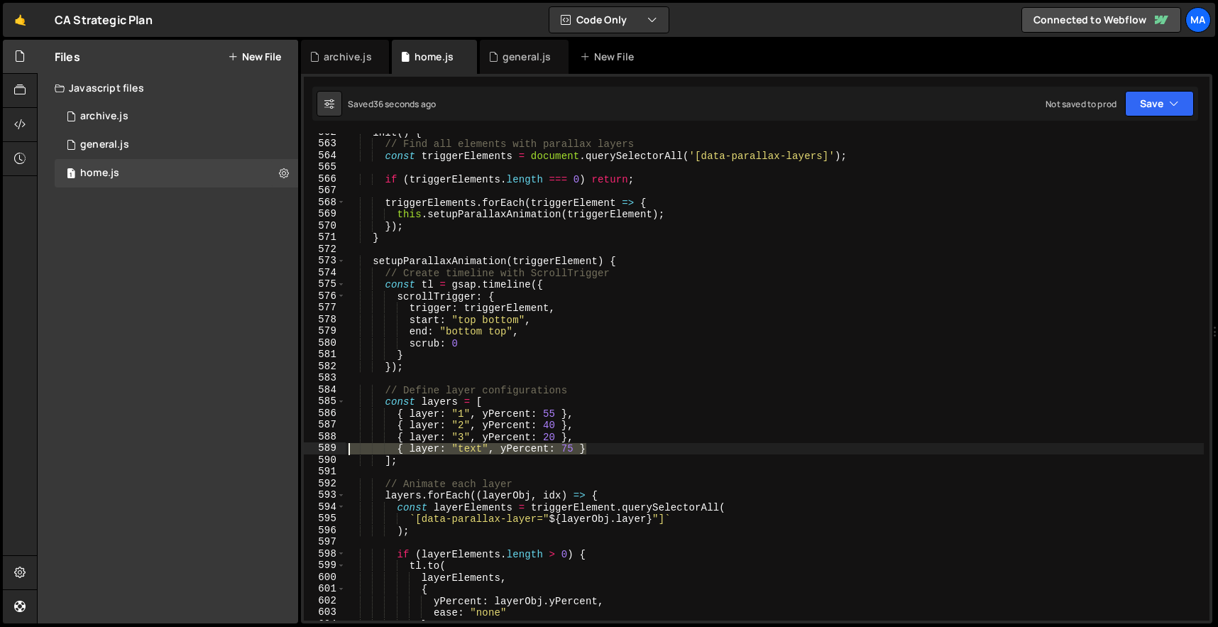
drag, startPoint x: 590, startPoint y: 447, endPoint x: 345, endPoint y: 451, distance: 244.9
click at [345, 451] on div "end: "bottom top", 562 563 564 565 566 567 568 569 570 571 572 573 574 575 576 …" at bounding box center [757, 376] width 906 height 487
type textarea "{ layer: "text", yPercent: 75 }"
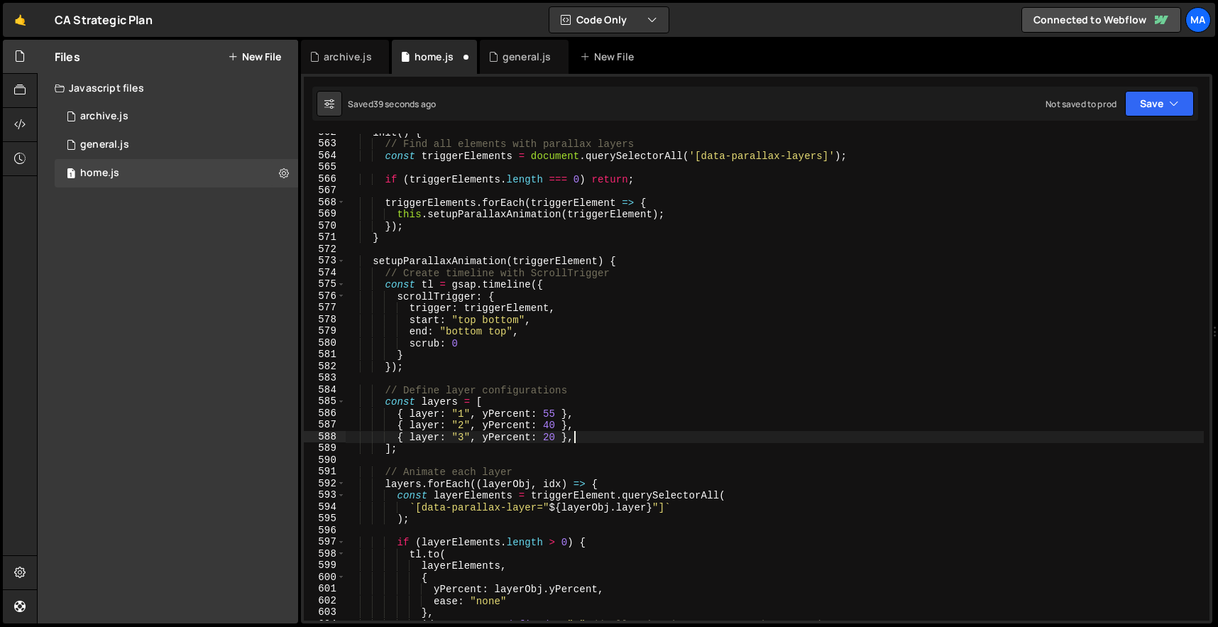
click at [559, 400] on div "init ( ) { // Find all elements with parallax layers const triggerElements = do…" at bounding box center [775, 381] width 858 height 510
type textarea "const layers = ["
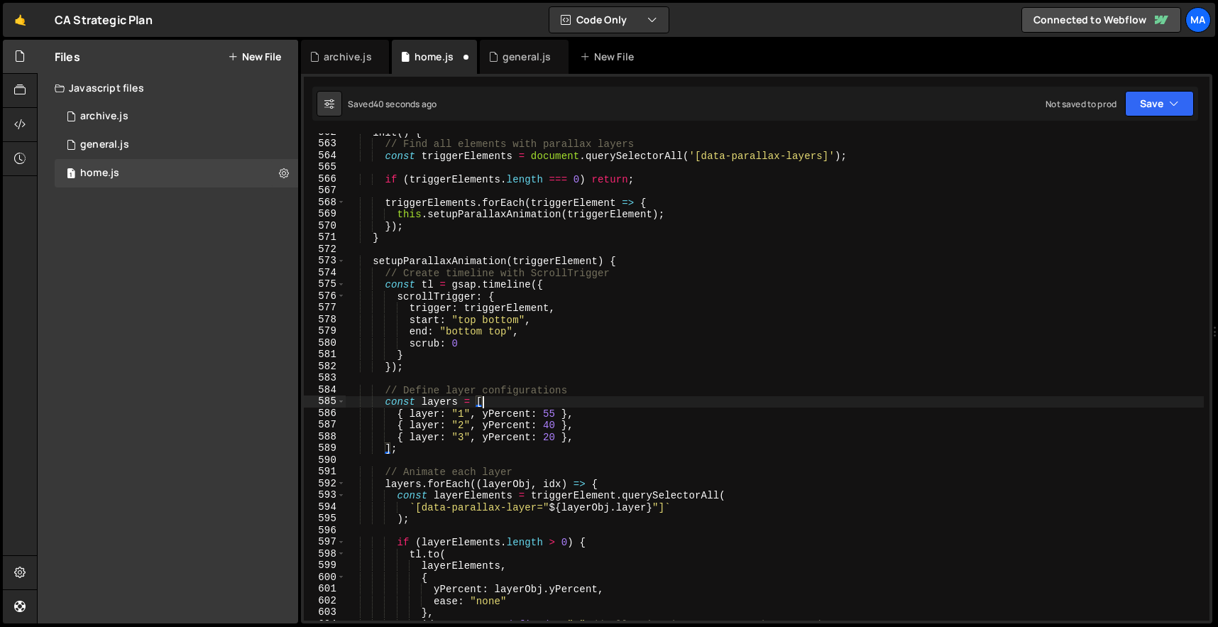
scroll to position [0, 2]
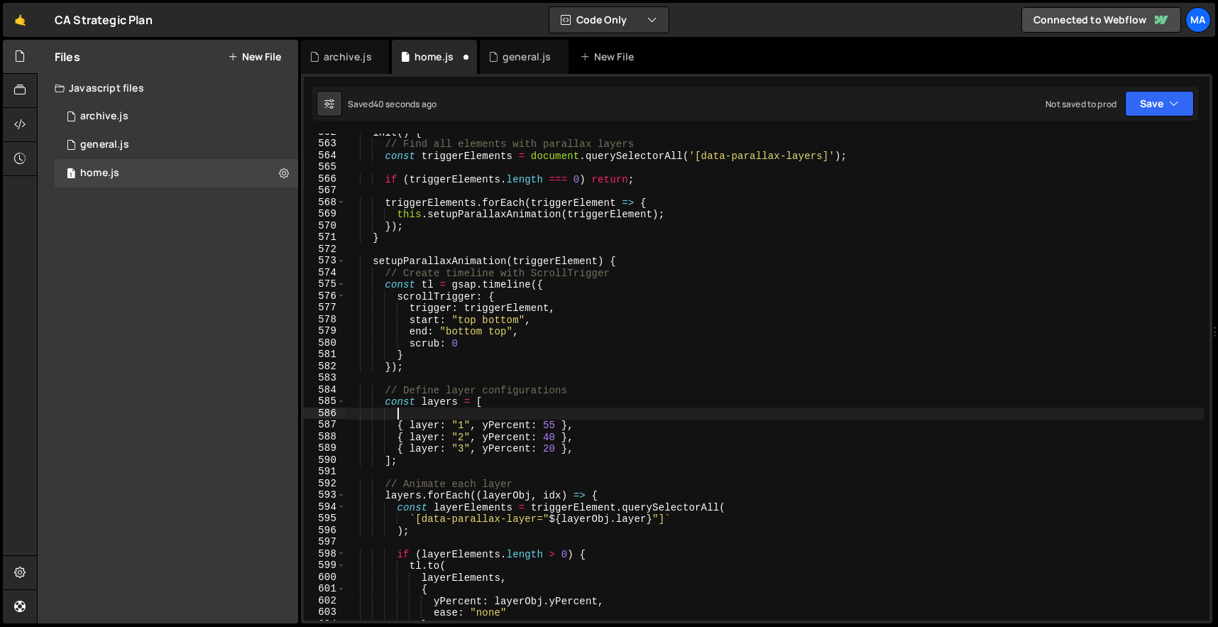
paste textarea "{ layer: "text", yPercent: 75 }"
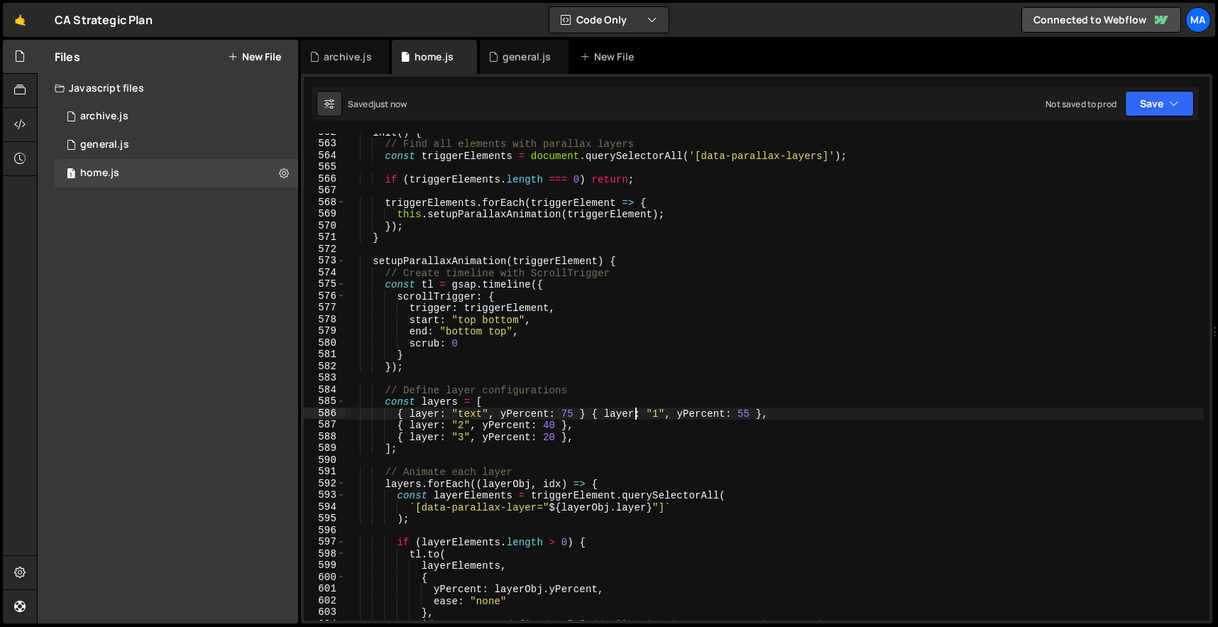
type textarea "})();"
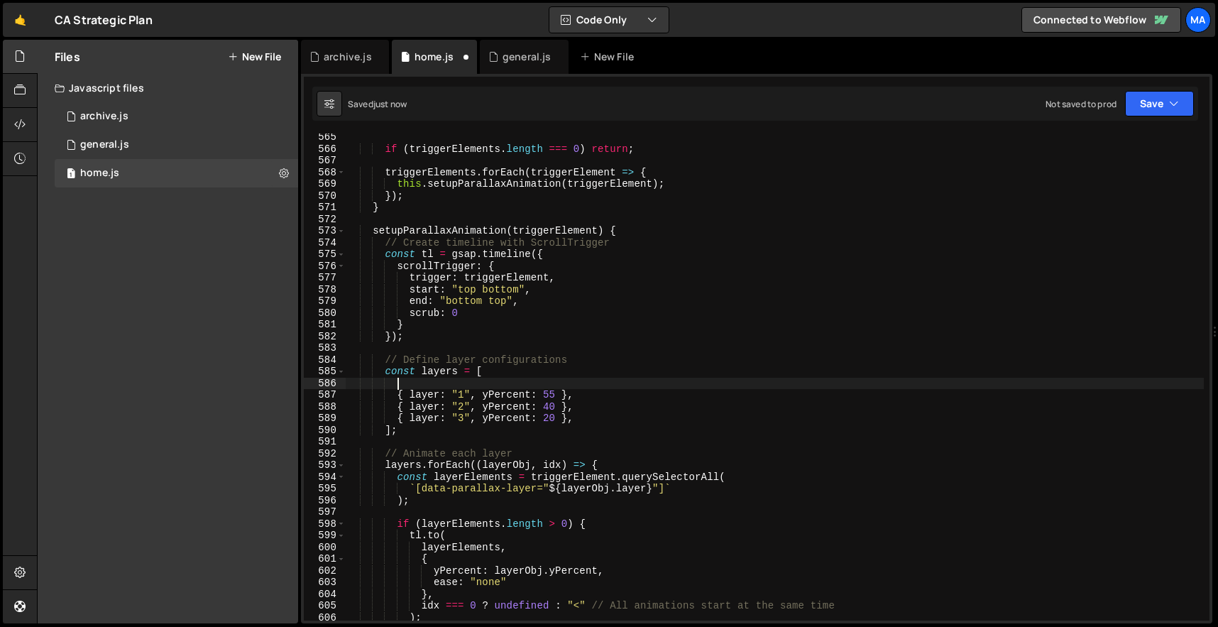
scroll to position [6607, 0]
paste textarea "{ layer: "text", yPercent: 75 }"
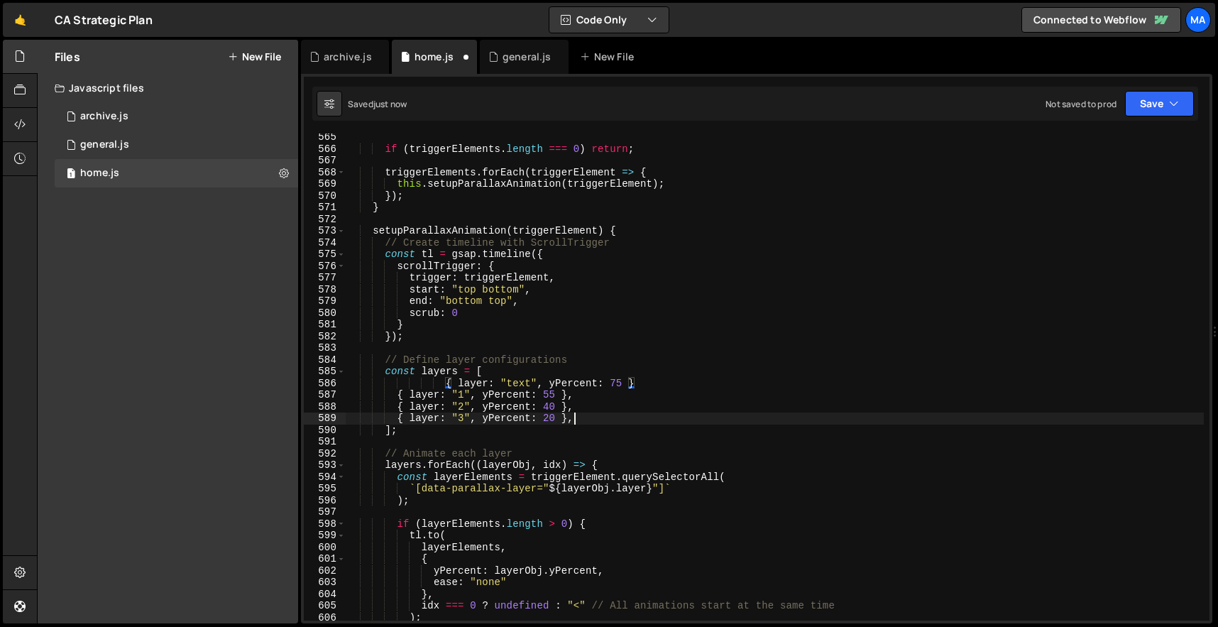
click at [578, 420] on div "if ( triggerElements . length === 0 ) return ; triggerElements . forEach ( trig…" at bounding box center [775, 386] width 858 height 510
click at [638, 385] on div "if ( triggerElements . length === 0 ) return ; triggerElements . forEach ( trig…" at bounding box center [775, 386] width 858 height 510
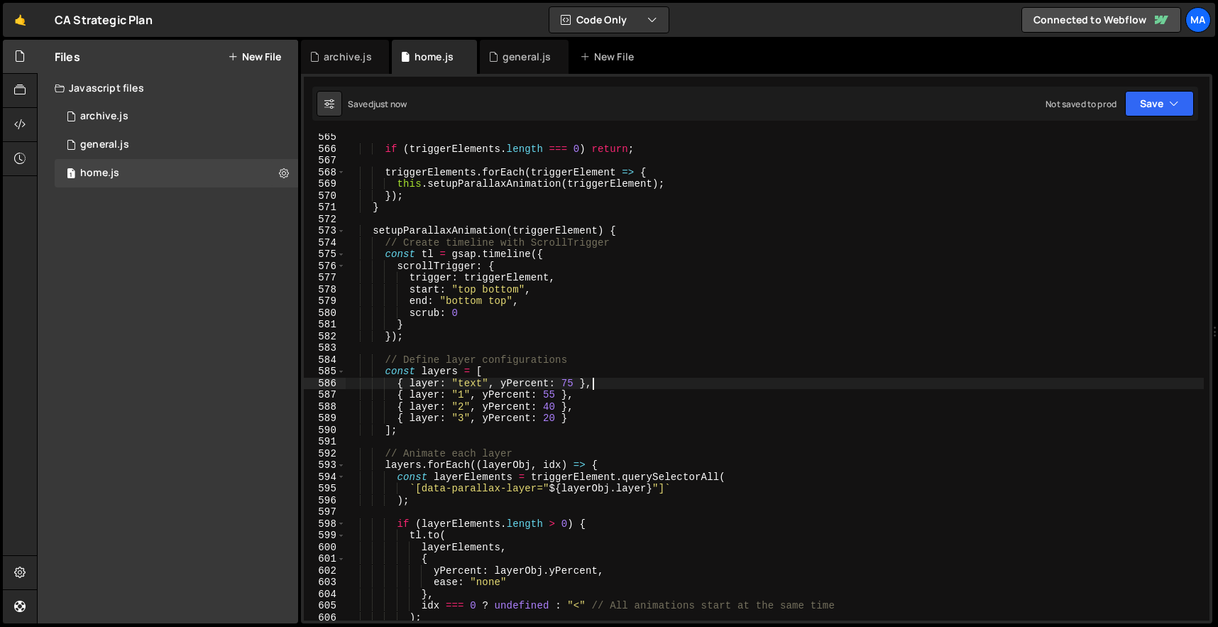
click at [549, 421] on div "if ( triggerElements . length === 0 ) return ; triggerElements . forEach ( trig…" at bounding box center [775, 386] width 858 height 510
click at [554, 406] on div "if ( triggerElements . length === 0 ) return ; triggerElements . forEach ( trig…" at bounding box center [775, 386] width 858 height 510
click at [545, 406] on div "if ( triggerElements . length === 0 ) return ; triggerElements . forEach ( trig…" at bounding box center [775, 386] width 858 height 510
click at [548, 406] on div "if ( triggerElements . length === 0 ) return ; triggerElements . forEach ( trig…" at bounding box center [775, 386] width 858 height 510
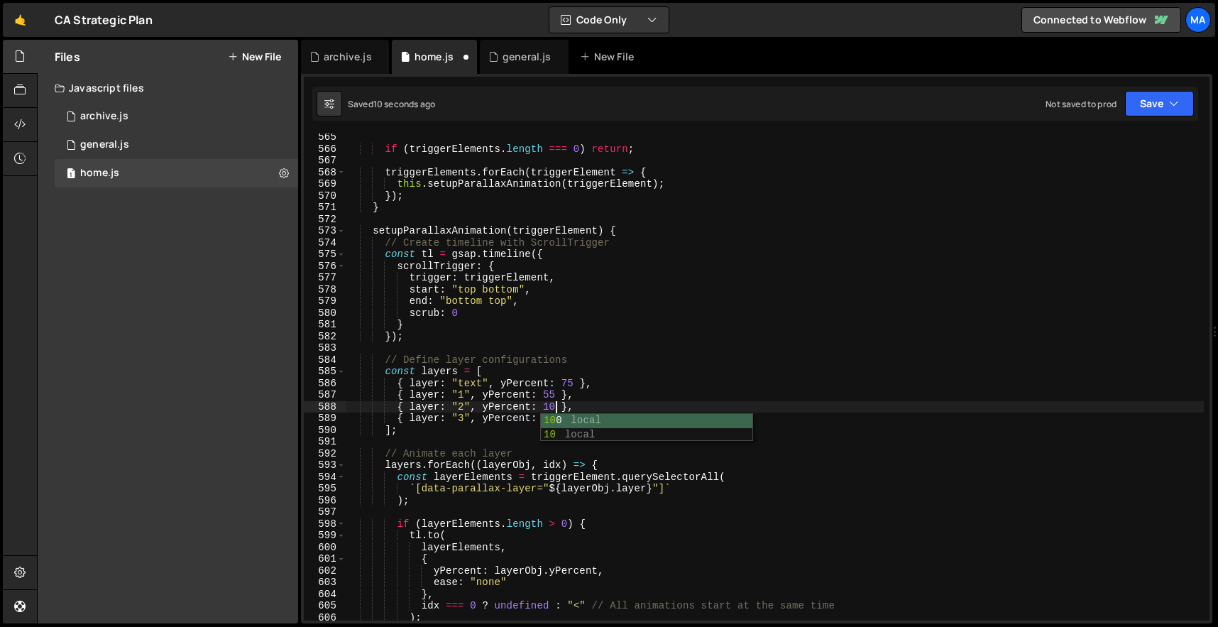
scroll to position [0, 14]
click at [556, 399] on div "if ( triggerElements . length === 0 ) return ; triggerElements . forEach ( trig…" at bounding box center [775, 386] width 858 height 510
click at [573, 384] on div "if ( triggerElements . length === 0 ) return ; triggerElements . forEach ( trig…" at bounding box center [775, 386] width 858 height 510
click at [566, 386] on div "if ( triggerElements . length === 0 ) return ; triggerElements . forEach ( trig…" at bounding box center [775, 386] width 858 height 510
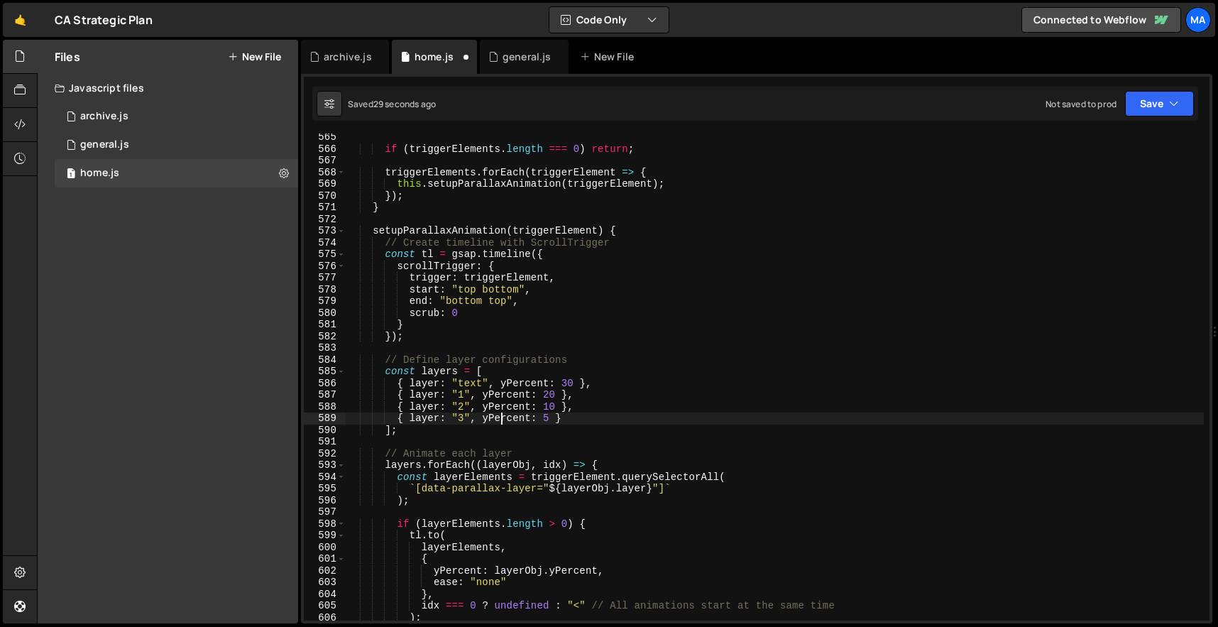
click at [502, 422] on div "if ( triggerElements . length === 0 ) return ; triggerElements . forEach ( trig…" at bounding box center [775, 386] width 858 height 510
click at [548, 390] on div "if ( triggerElements . length === 0 ) return ; triggerElements . forEach ( trig…" at bounding box center [775, 386] width 858 height 510
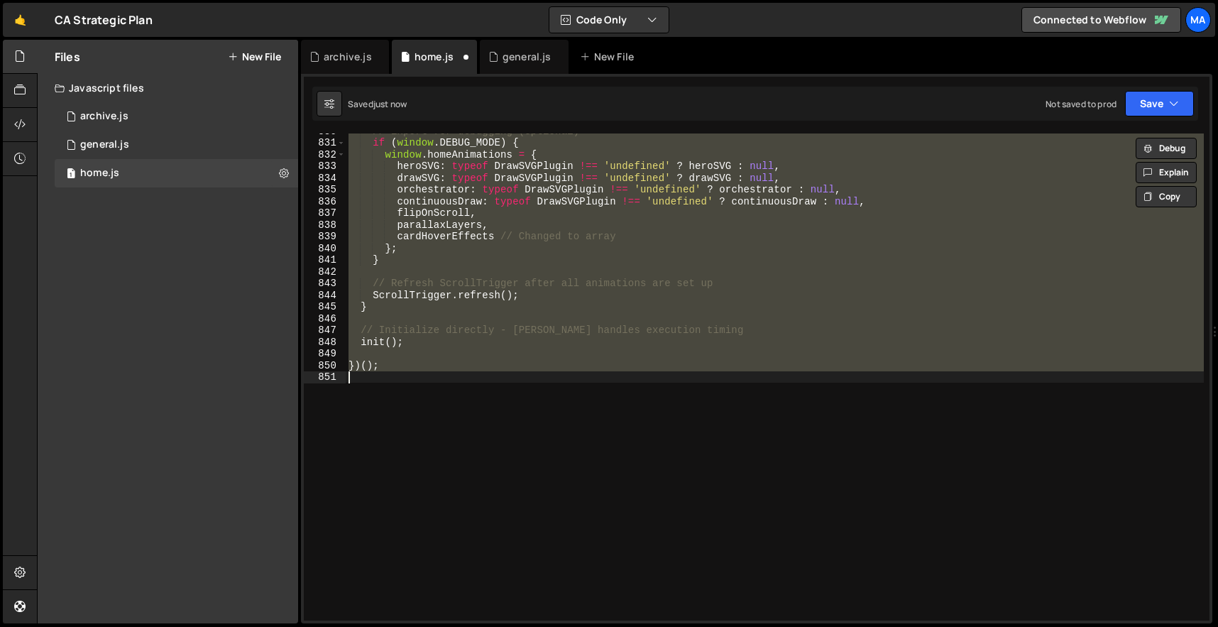
scroll to position [6619, 0]
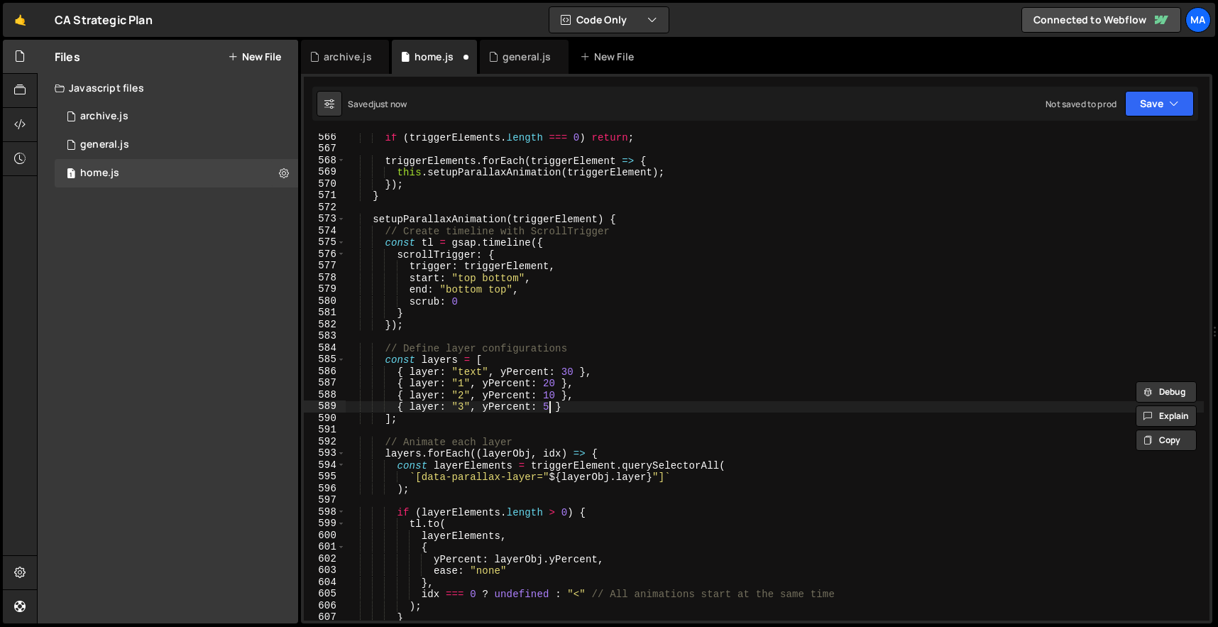
click at [548, 402] on div "if ( triggerElements . length === 0 ) return ; triggerElements . forEach ( trig…" at bounding box center [775, 386] width 858 height 510
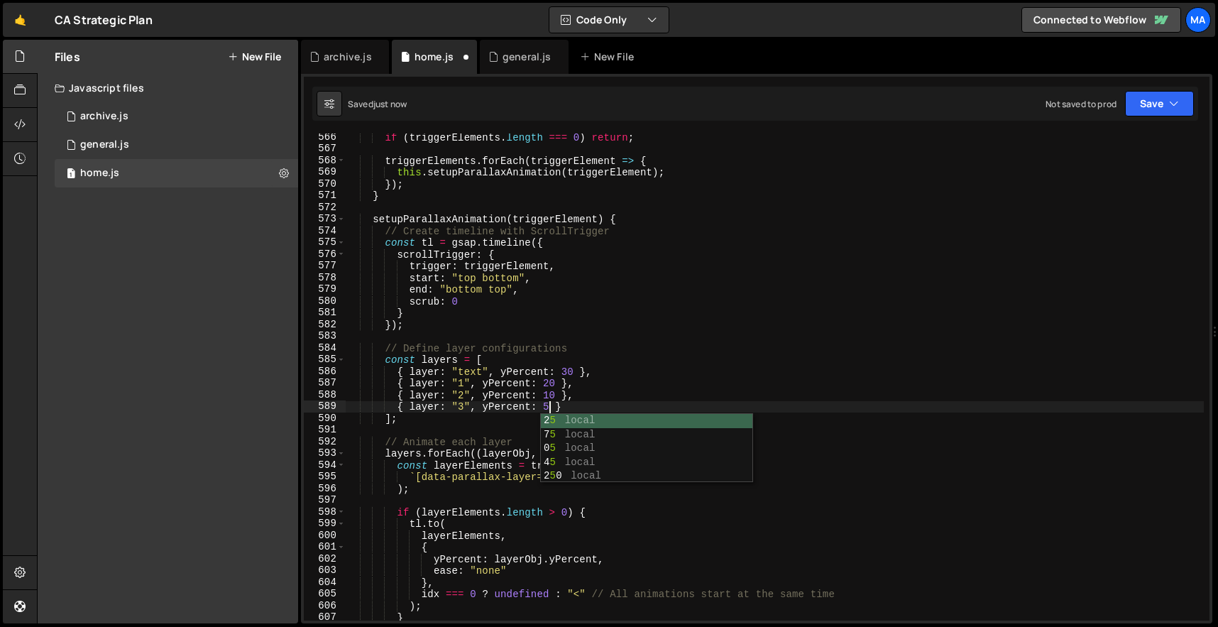
click at [568, 397] on div "if ( triggerElements . length === 0 ) return ; triggerElements . forEach ( trig…" at bounding box center [775, 386] width 858 height 510
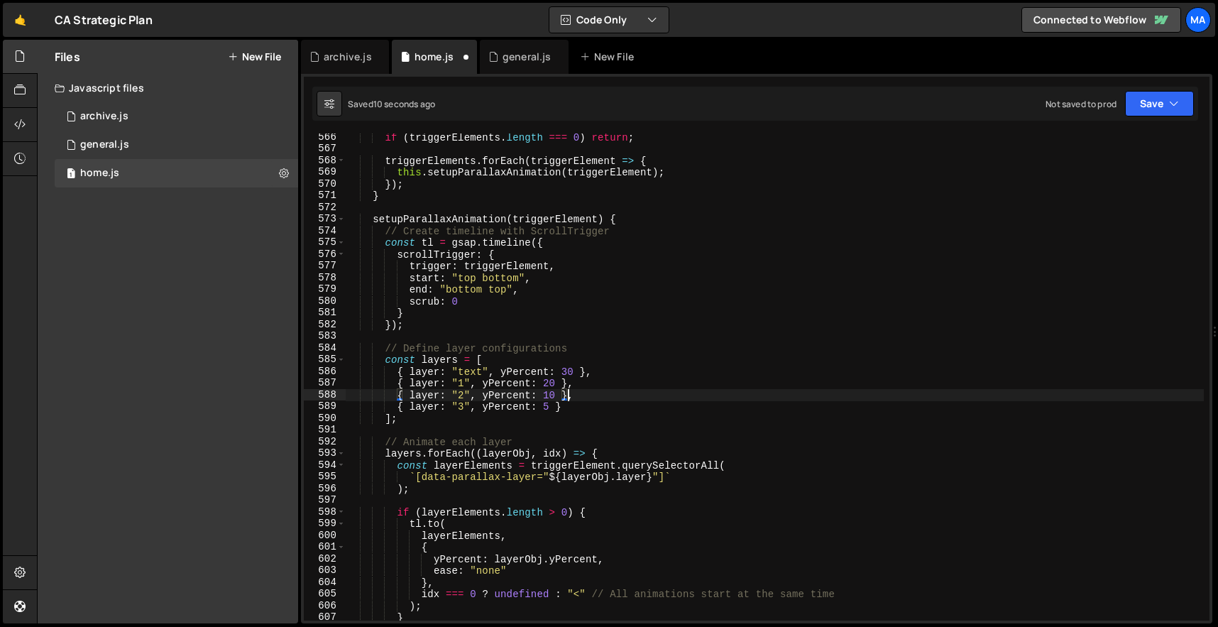
click at [549, 410] on div "if ( triggerElements . length === 0 ) return ; triggerElements . forEach ( trig…" at bounding box center [775, 386] width 858 height 510
type textarea "{ layer: "3", yPercent: 5 }"
